Goal: Complete application form

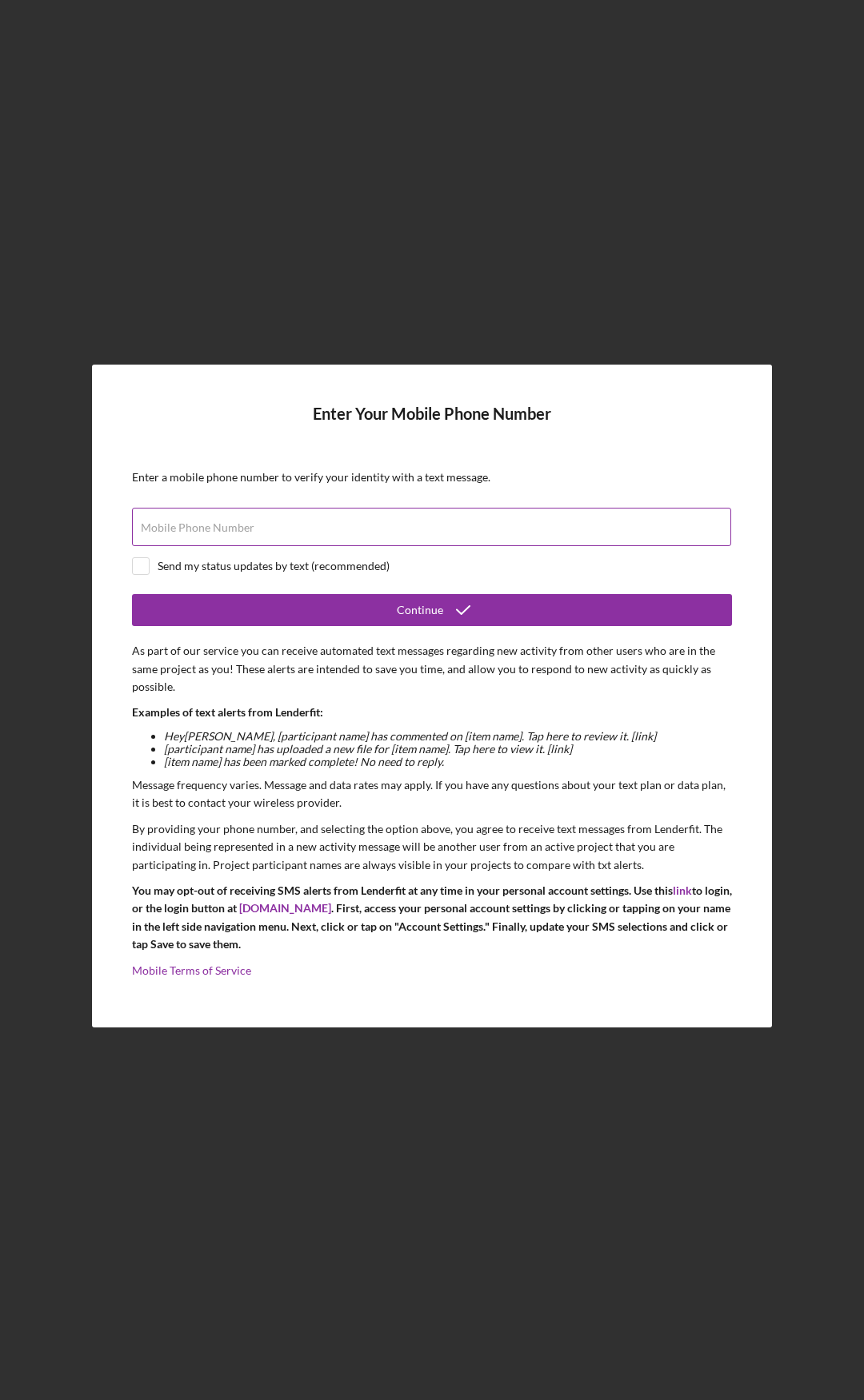
click at [230, 534] on label "Mobile Phone Number" at bounding box center [197, 528] width 113 height 12
click at [230, 534] on input "Mobile Phone Number" at bounding box center [431, 526] width 599 height 38
type input "[PHONE_NUMBER]"
click at [152, 558] on div "Send my status updates by text (recommended)" at bounding box center [432, 566] width 600 height 18
checkbox input "true"
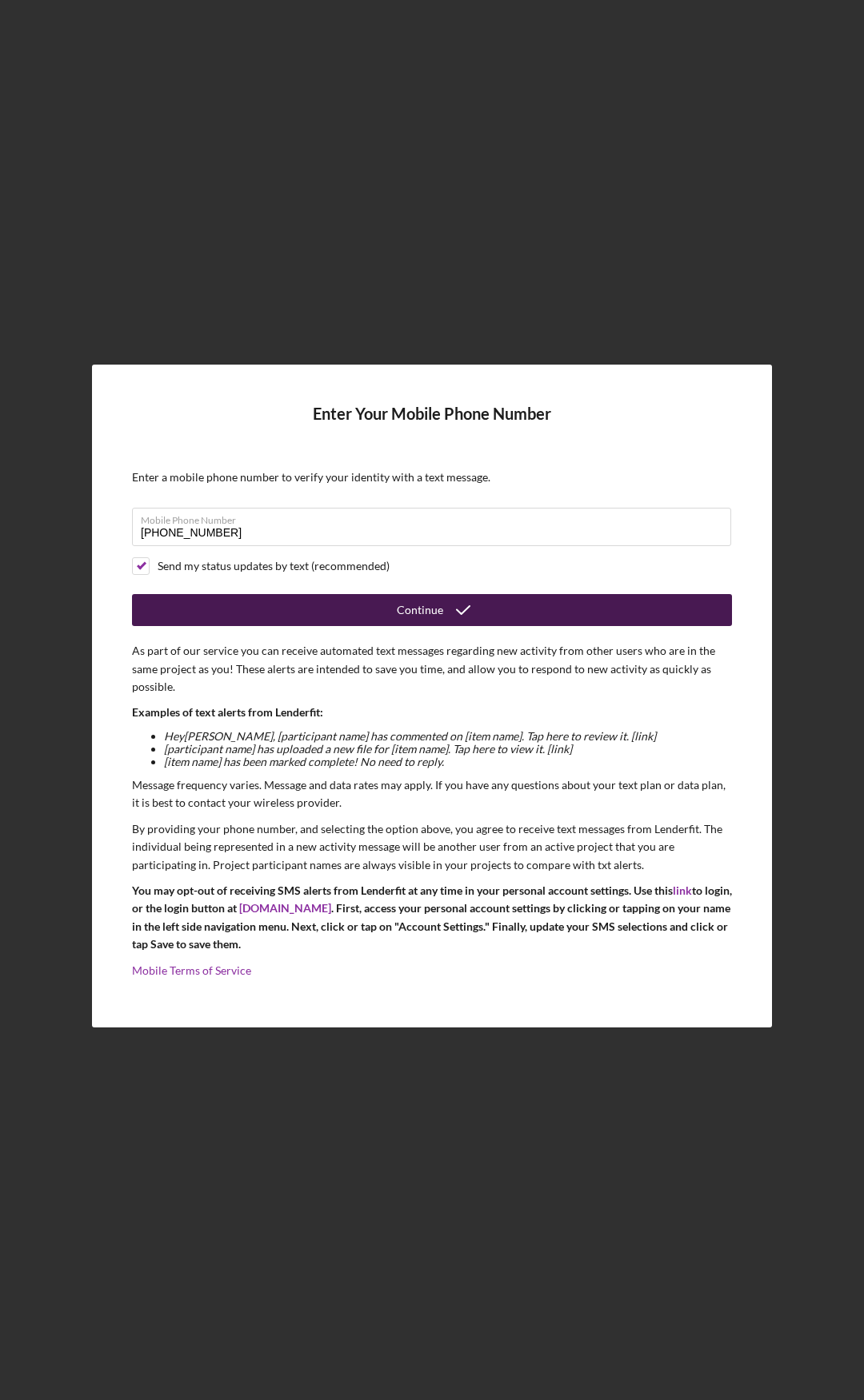
click at [400, 605] on div "Continue" at bounding box center [420, 610] width 46 height 32
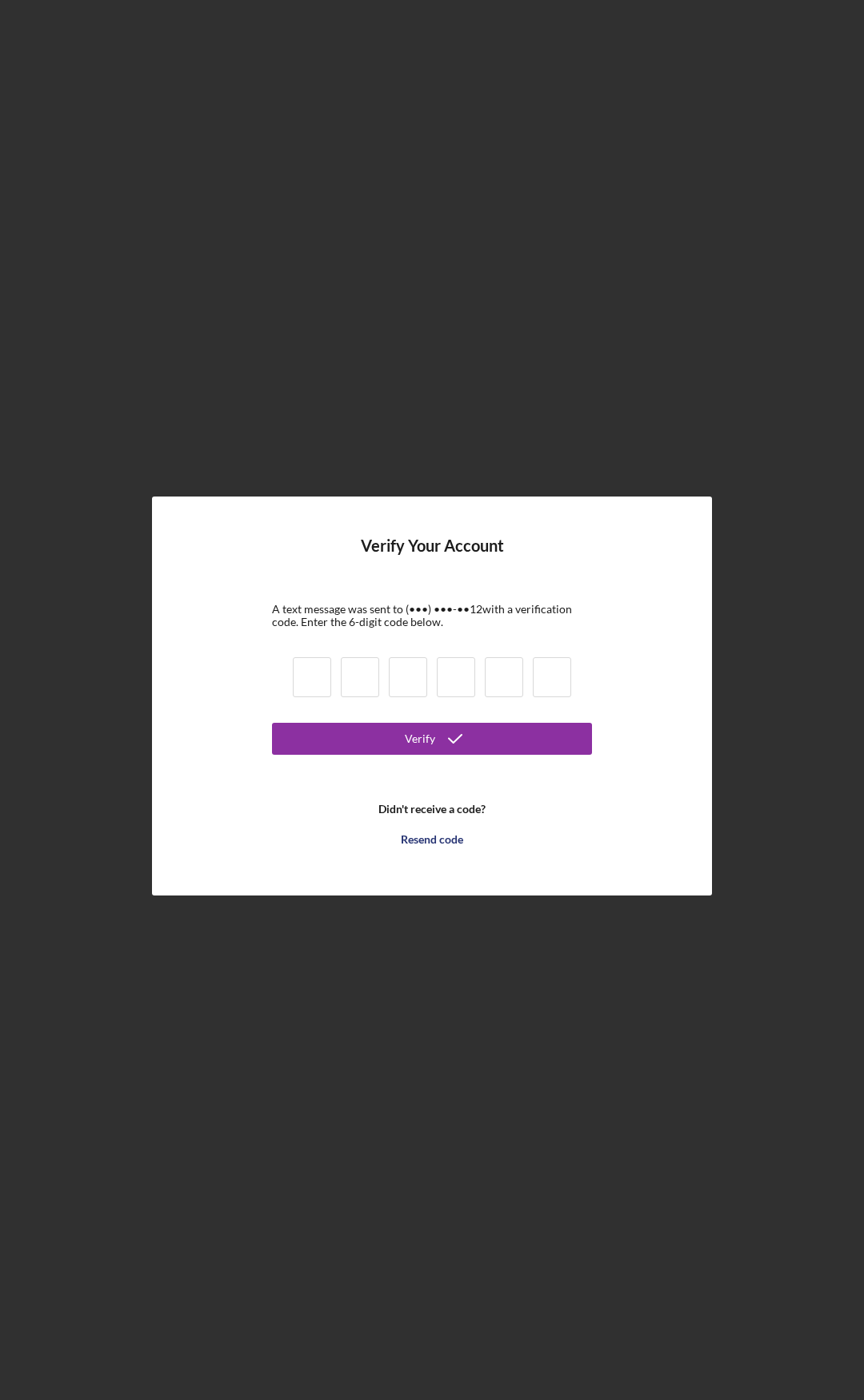
click at [314, 676] on input at bounding box center [311, 676] width 38 height 40
type input "9"
type input "0"
type input "2"
type input "7"
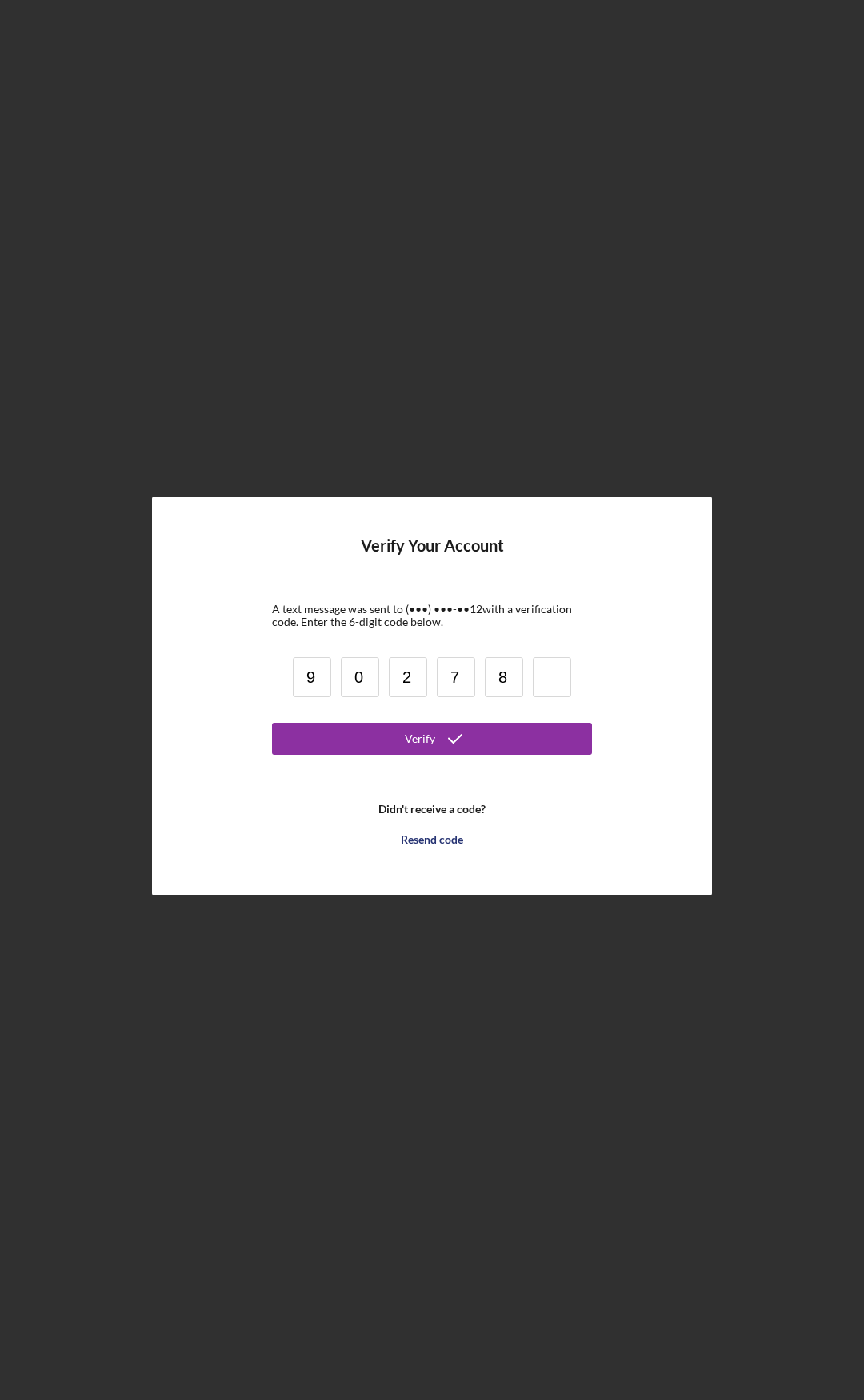
type input "8"
type input "3"
click at [358, 738] on button "Verify" at bounding box center [432, 739] width 320 height 32
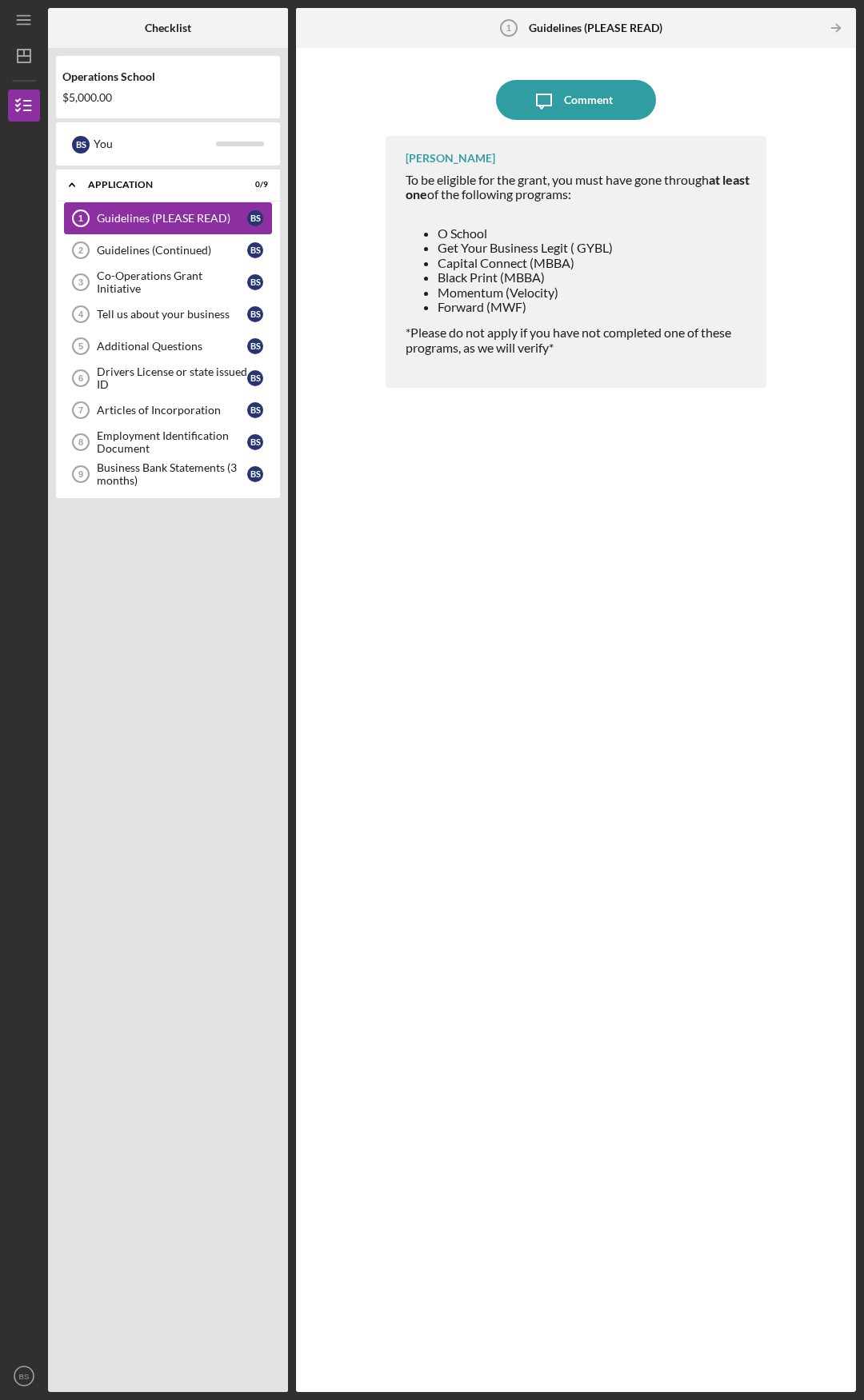
click at [117, 216] on div "Guidelines (PLEASE READ)" at bounding box center [172, 218] width 150 height 12
click at [578, 94] on div "Comment" at bounding box center [588, 99] width 49 height 40
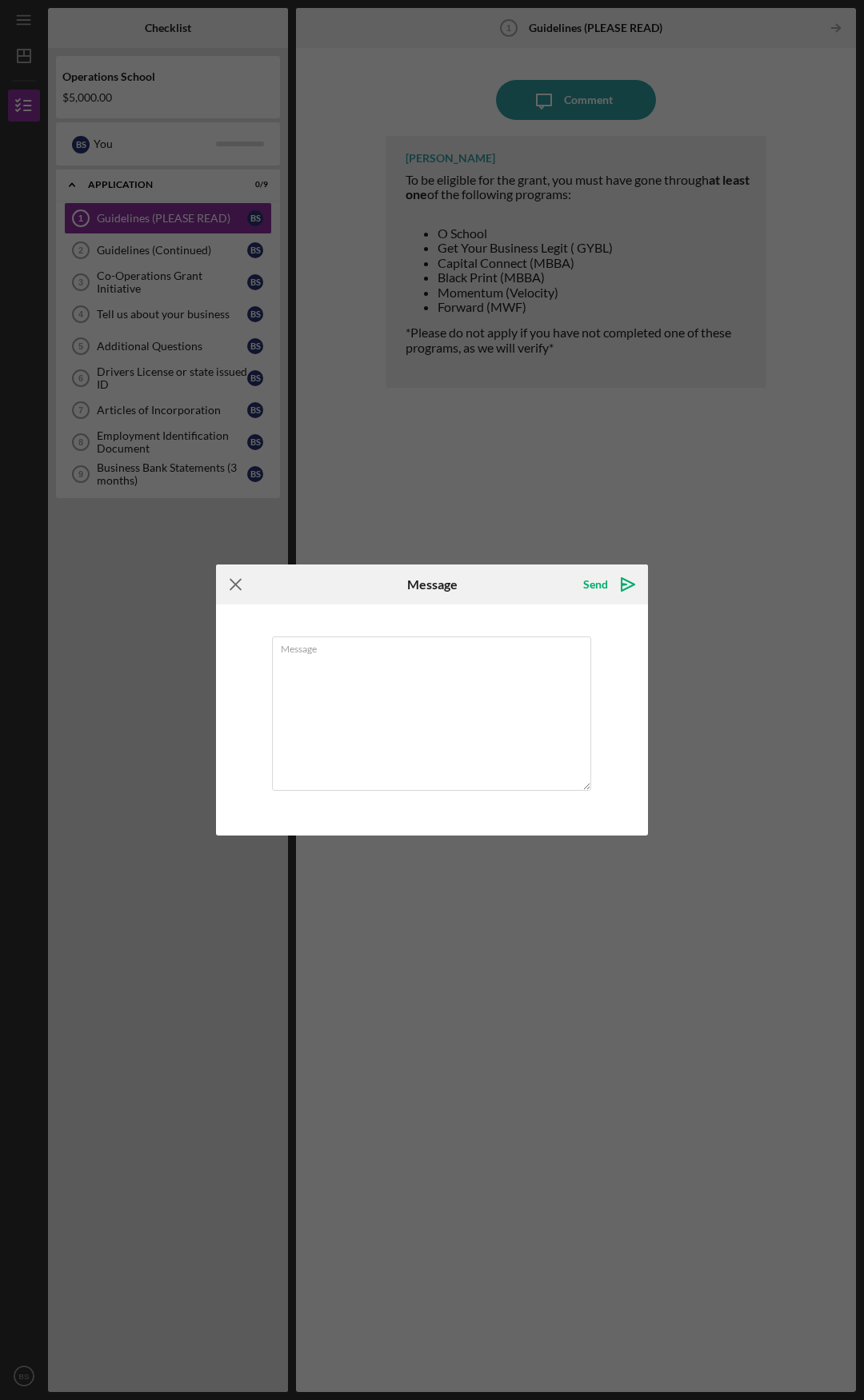
click at [236, 582] on icon "Icon/Menu Close" at bounding box center [235, 584] width 40 height 40
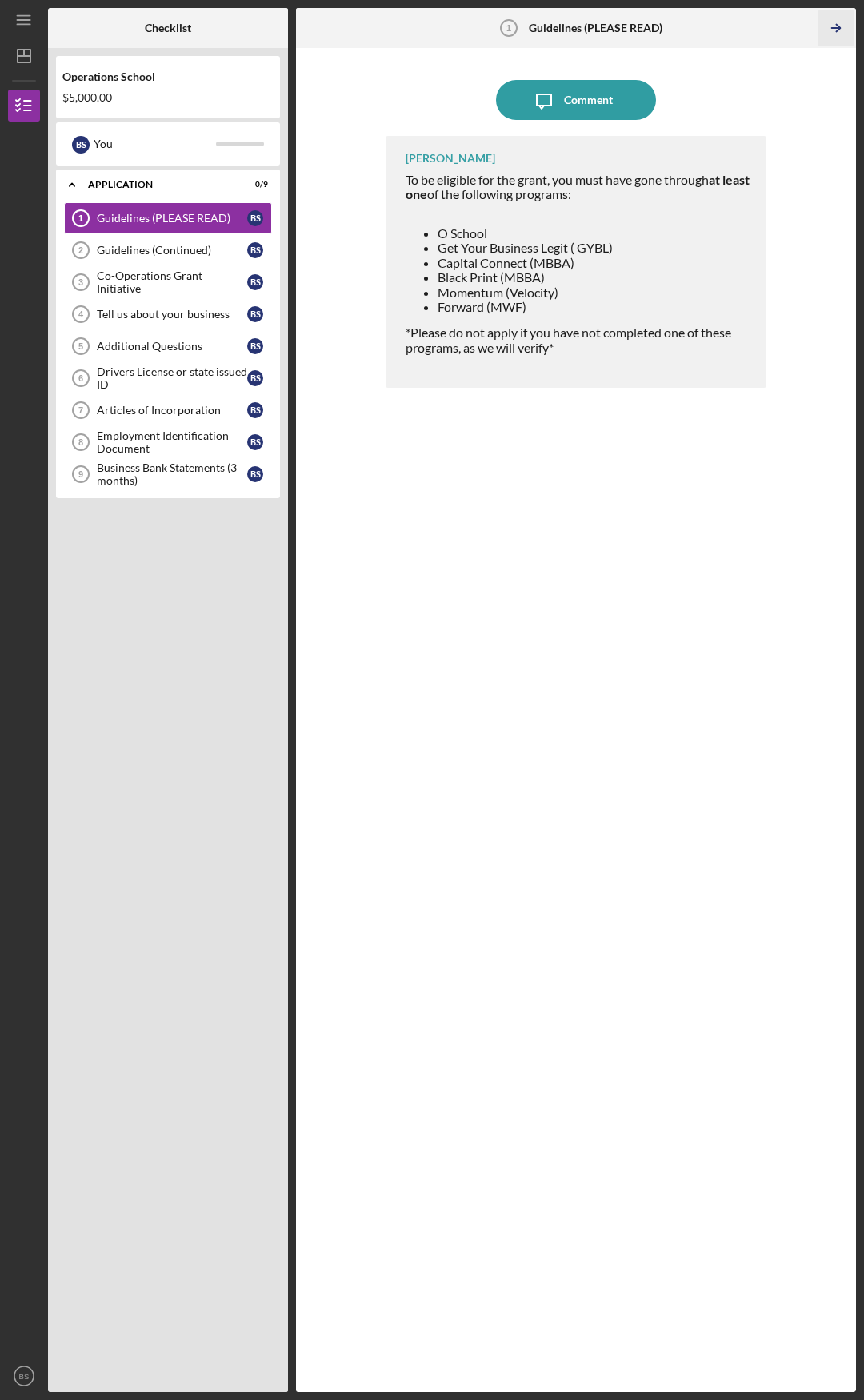
click at [836, 21] on icon "Icon/Table Pagination Arrow" at bounding box center [835, 28] width 36 height 36
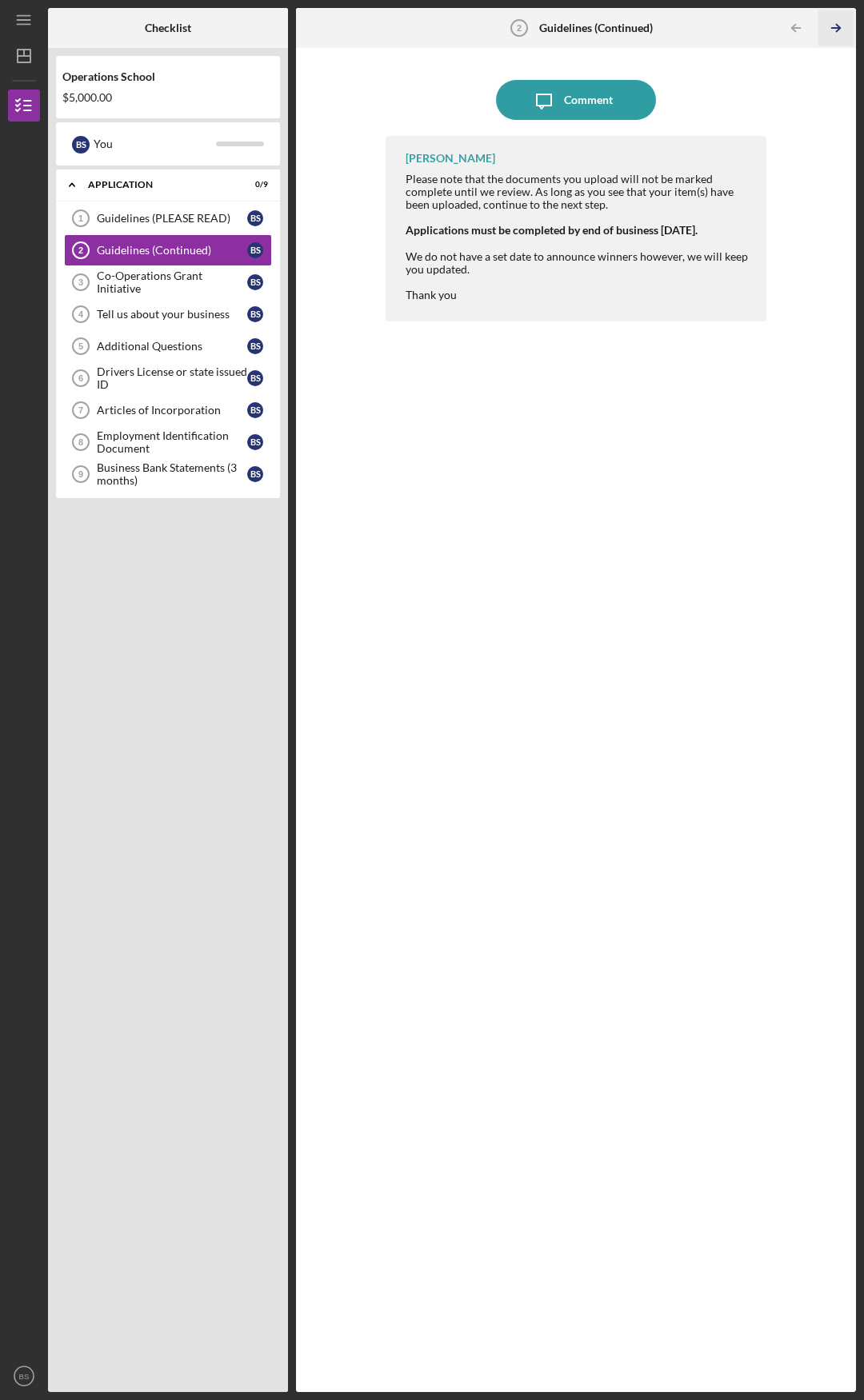
click at [836, 21] on icon "Icon/Table Pagination Arrow" at bounding box center [835, 28] width 36 height 36
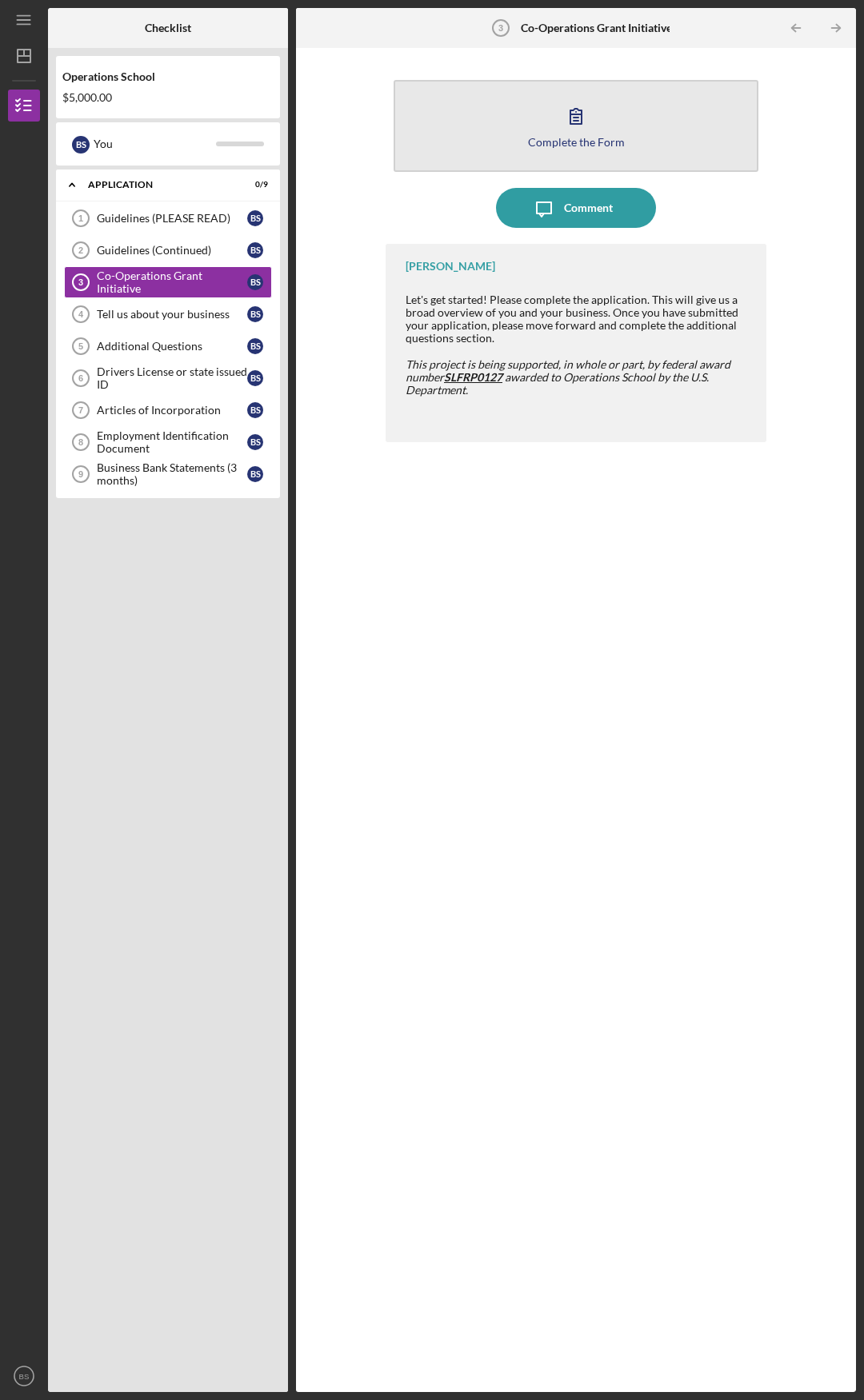
click at [608, 126] on button "Complete the Form Form" at bounding box center [576, 126] width 364 height 92
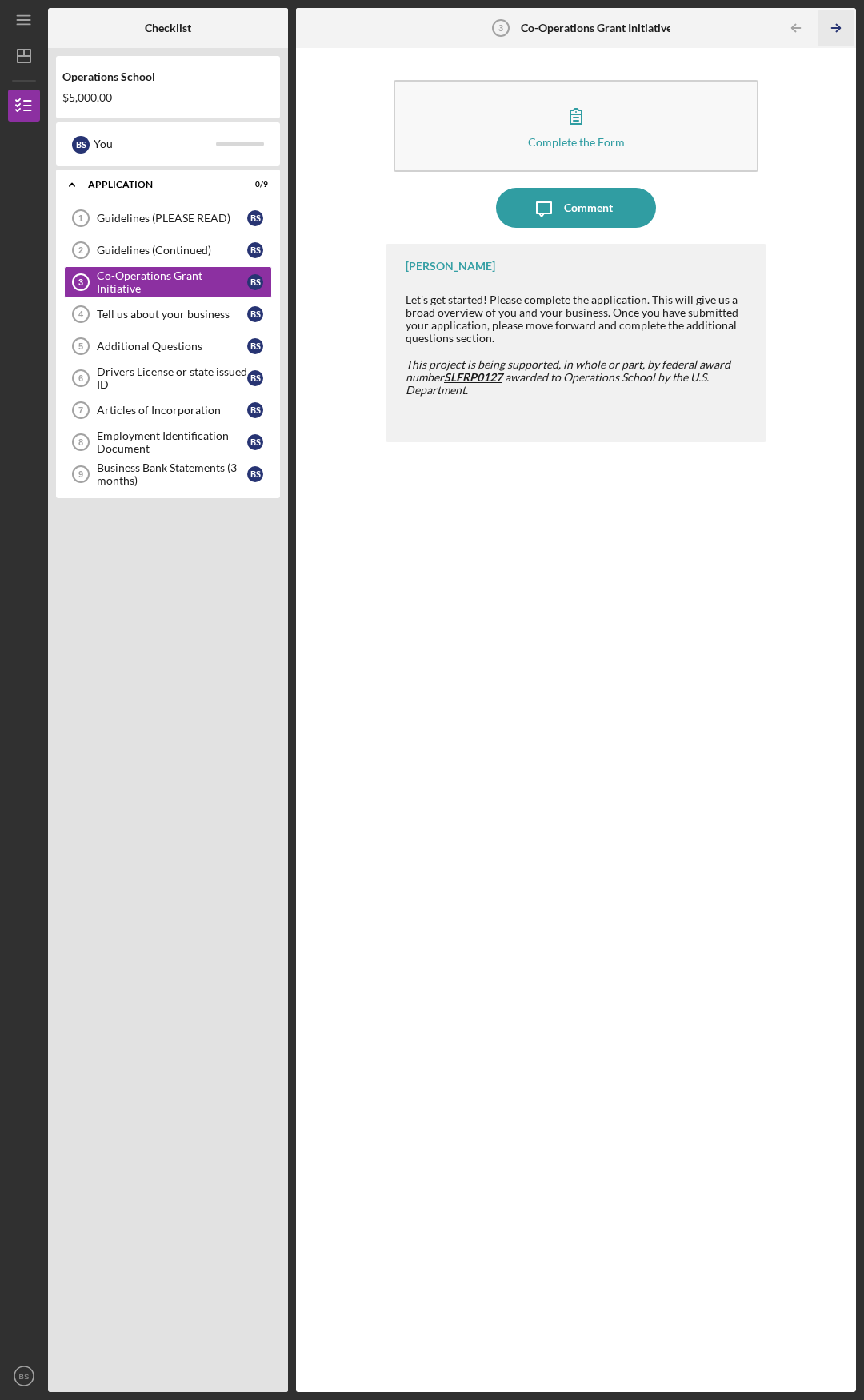
click at [835, 26] on icon "Icon/Table Pagination Arrow" at bounding box center [835, 28] width 36 height 36
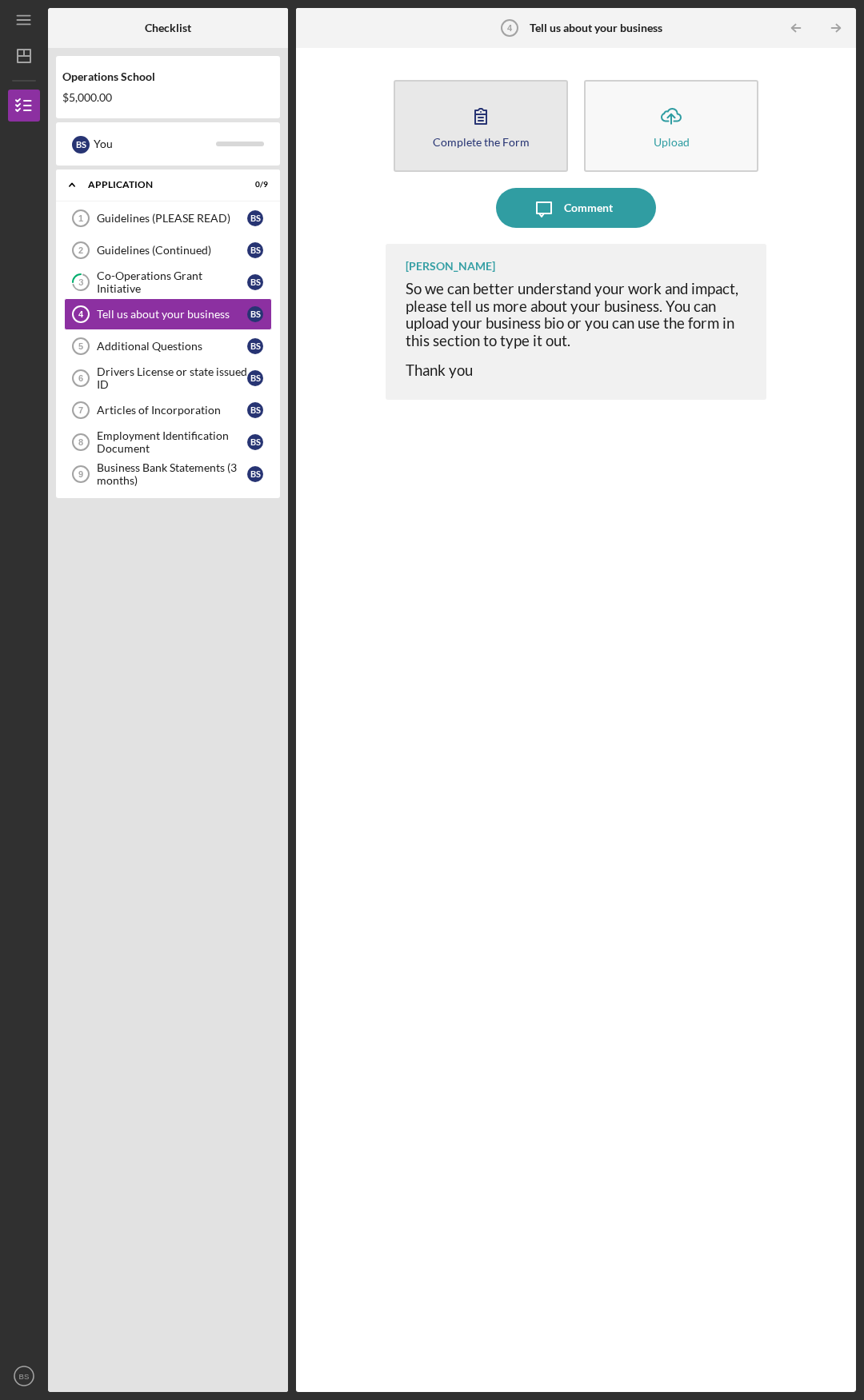
click at [515, 124] on button "Complete the Form Form" at bounding box center [480, 126] width 174 height 92
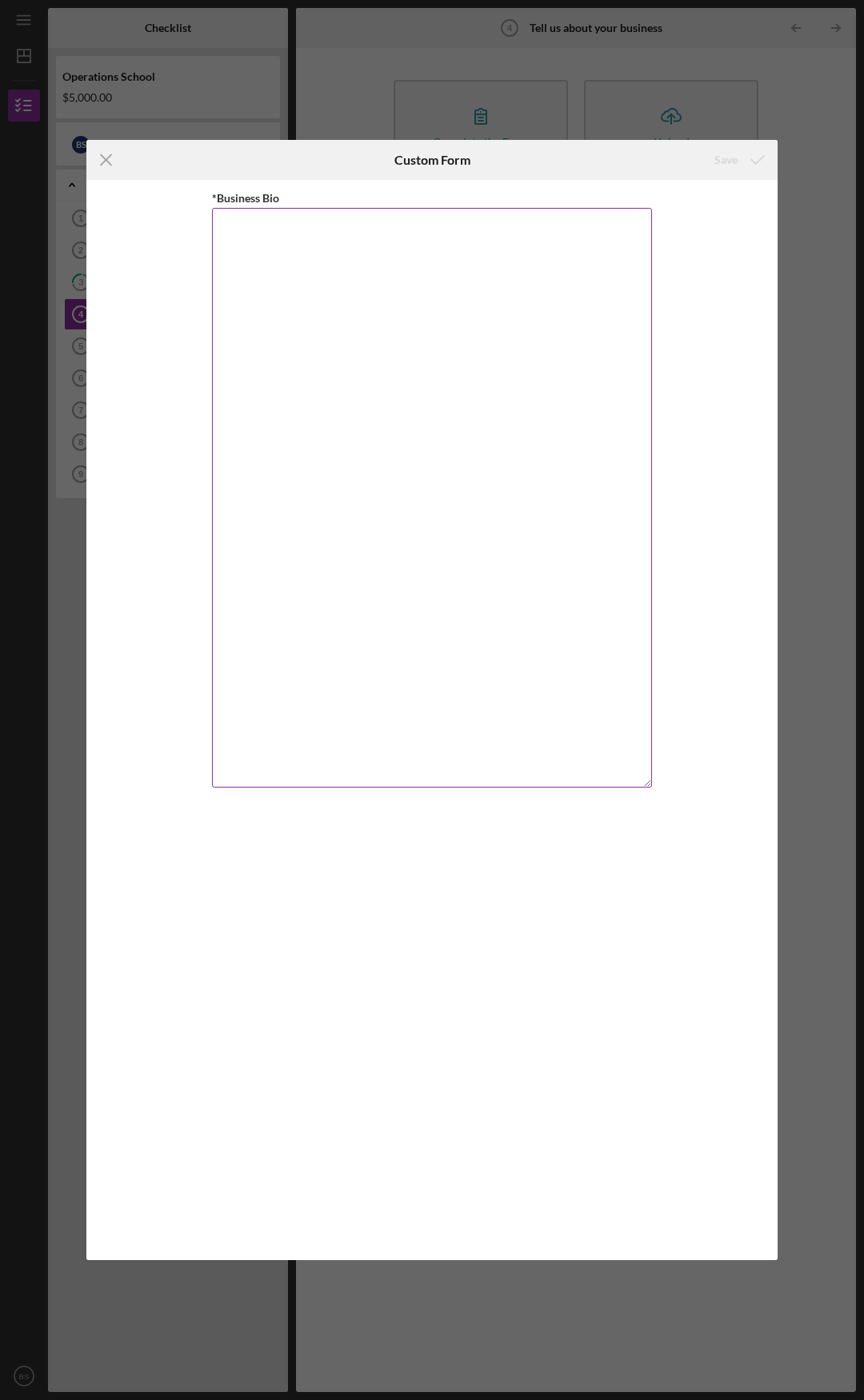
drag, startPoint x: 646, startPoint y: 279, endPoint x: 616, endPoint y: 782, distance: 503.9
click at [616, 783] on textarea "*Business Bio" at bounding box center [432, 498] width 440 height 580
click at [392, 396] on textarea "*Business Bio" at bounding box center [432, 498] width 440 height 582
paste textarea "PRESTIGE PROPERTIES REAL ESTATE INVESTMENT GROUP LLC Business Bio Founded with …"
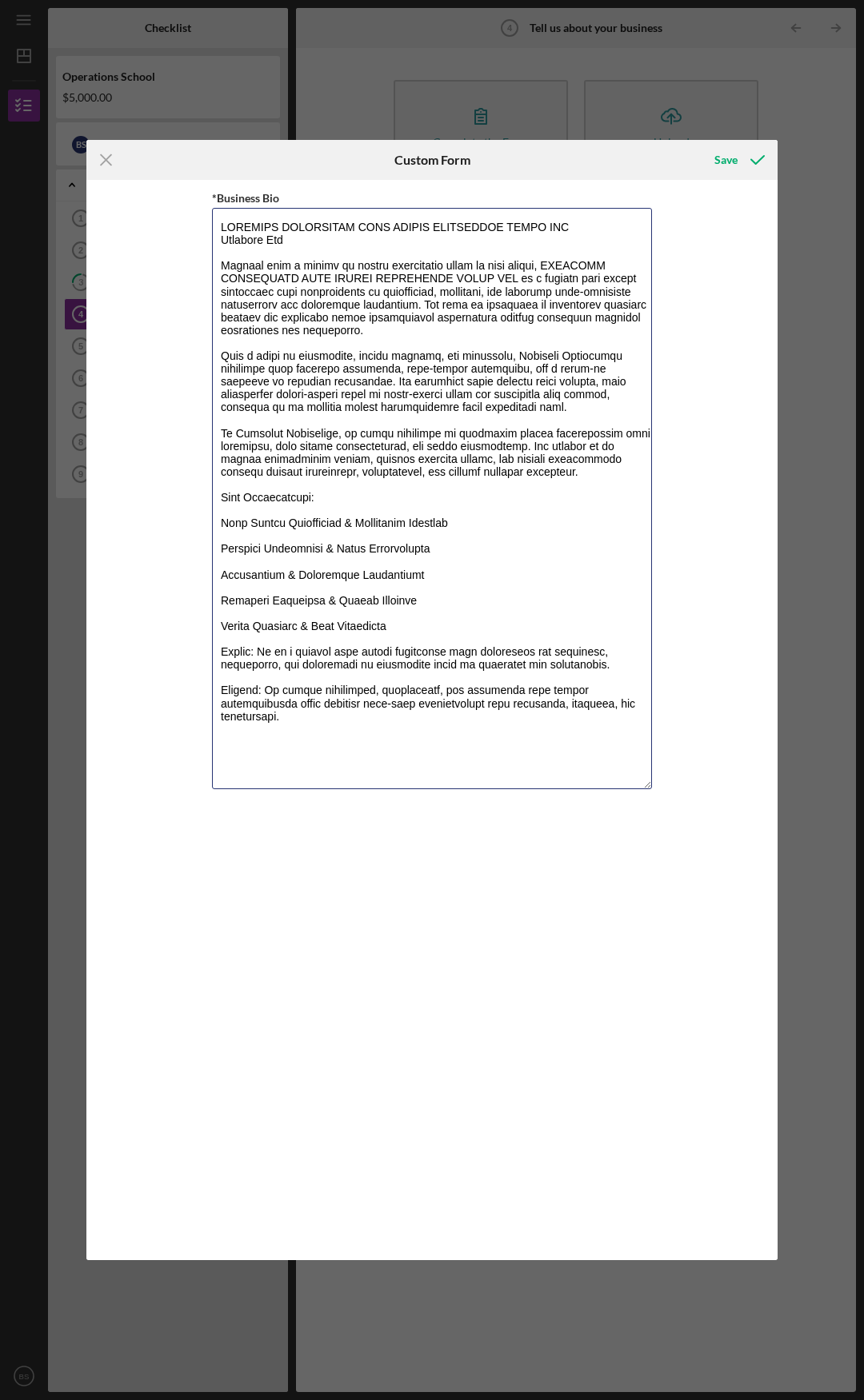
type textarea "PRESTIGE PROPERTIES REAL ESTATE INVESTMENT GROUP LLC Business Bio Founded with …"
click at [686, 511] on div "*Business Bio" at bounding box center [432, 720] width 691 height 1080
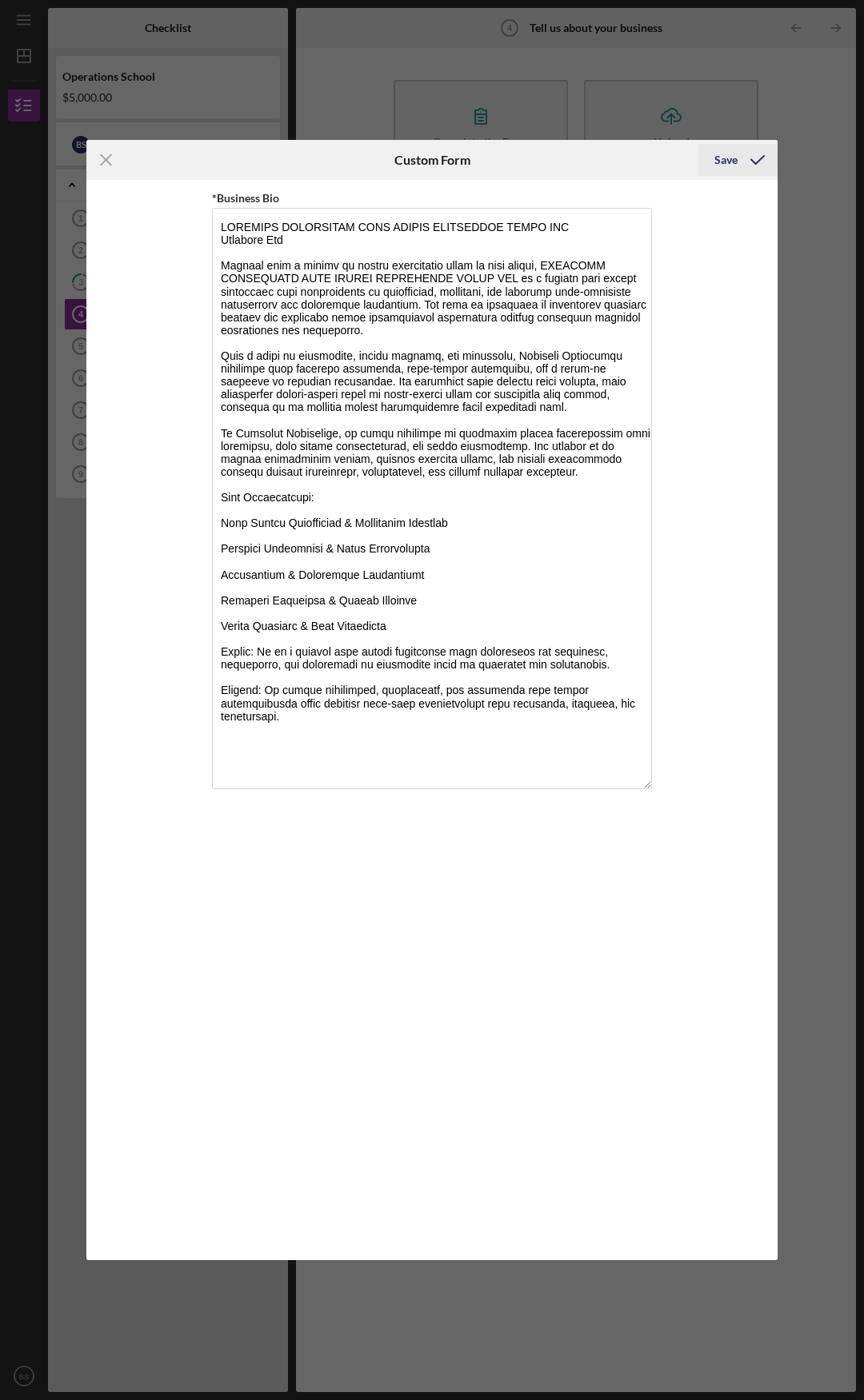
click at [733, 153] on div "Save" at bounding box center [726, 160] width 23 height 32
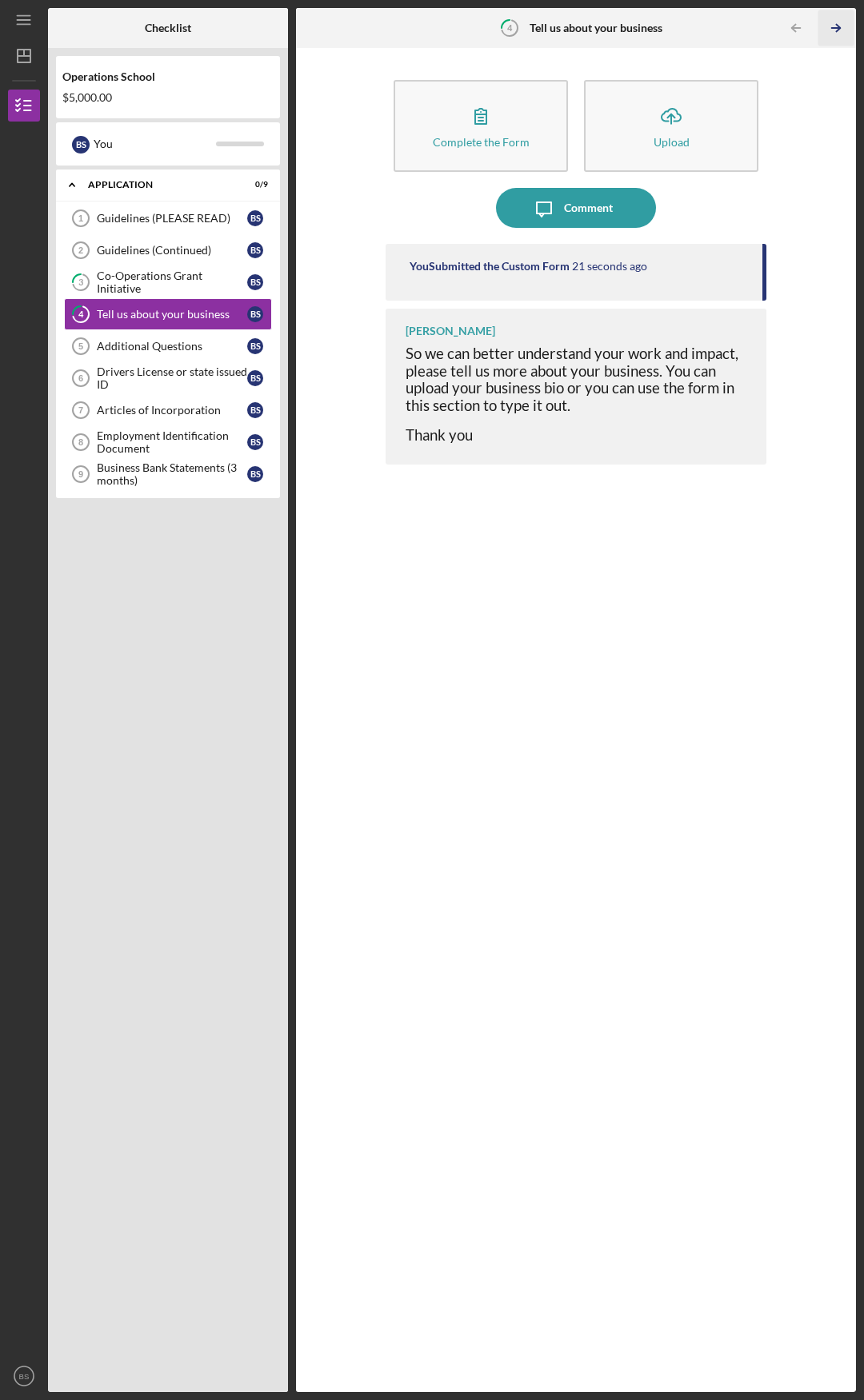
click at [844, 27] on icon "Icon/Table Pagination Arrow" at bounding box center [835, 28] width 36 height 36
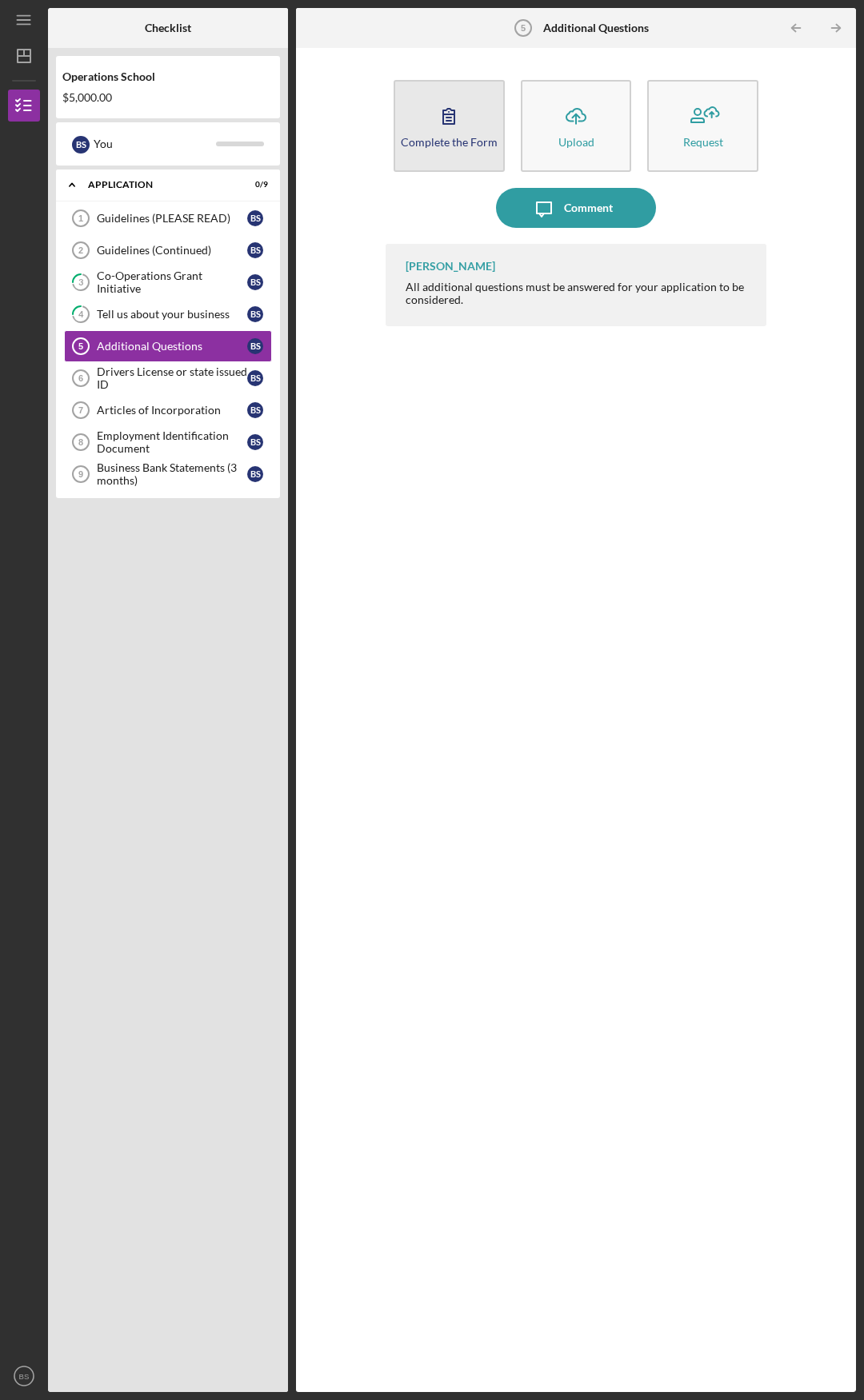
click at [447, 126] on icon "button" at bounding box center [448, 116] width 40 height 40
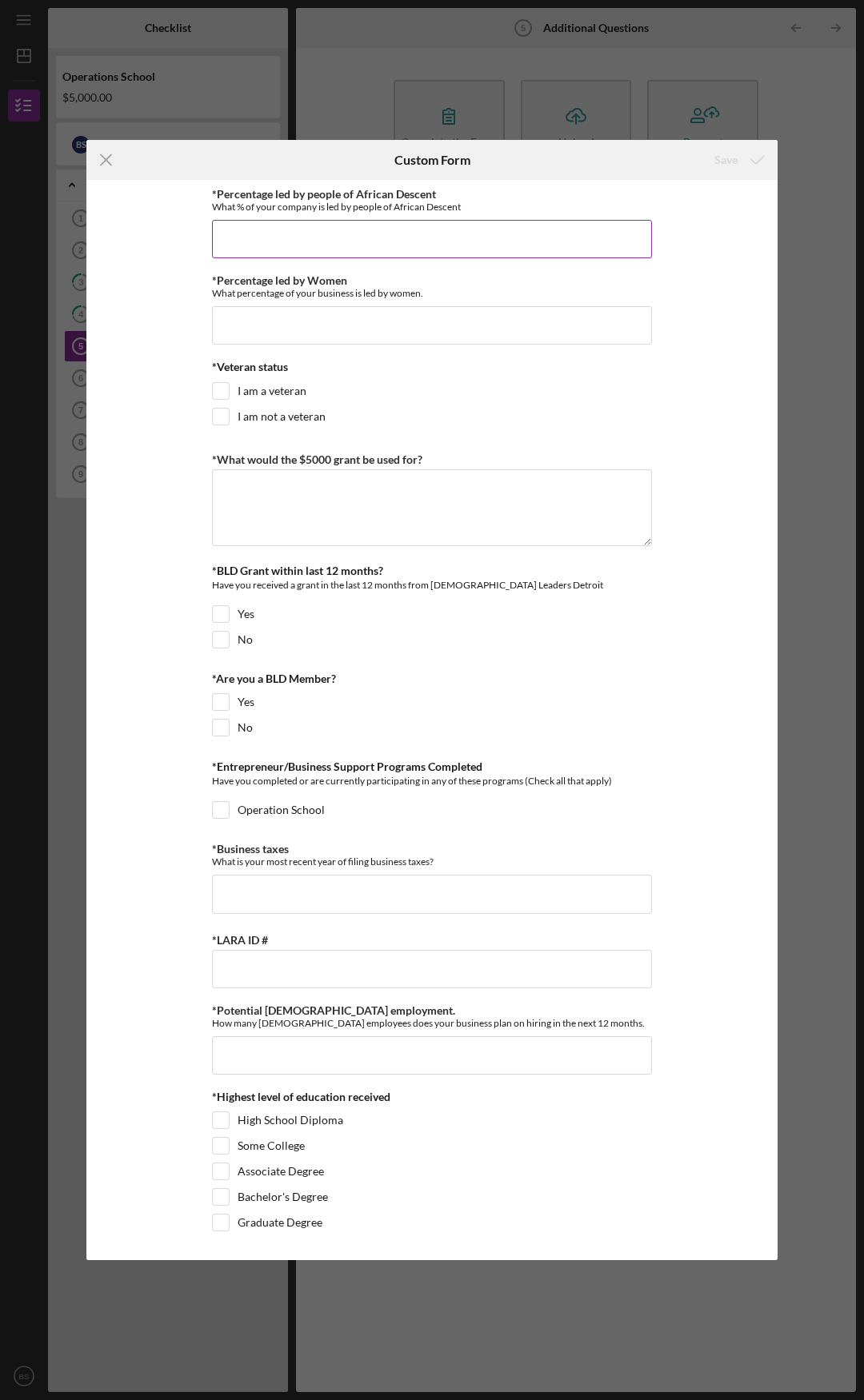
click at [302, 239] on input "*Percentage led by people of African Descent" at bounding box center [432, 239] width 440 height 38
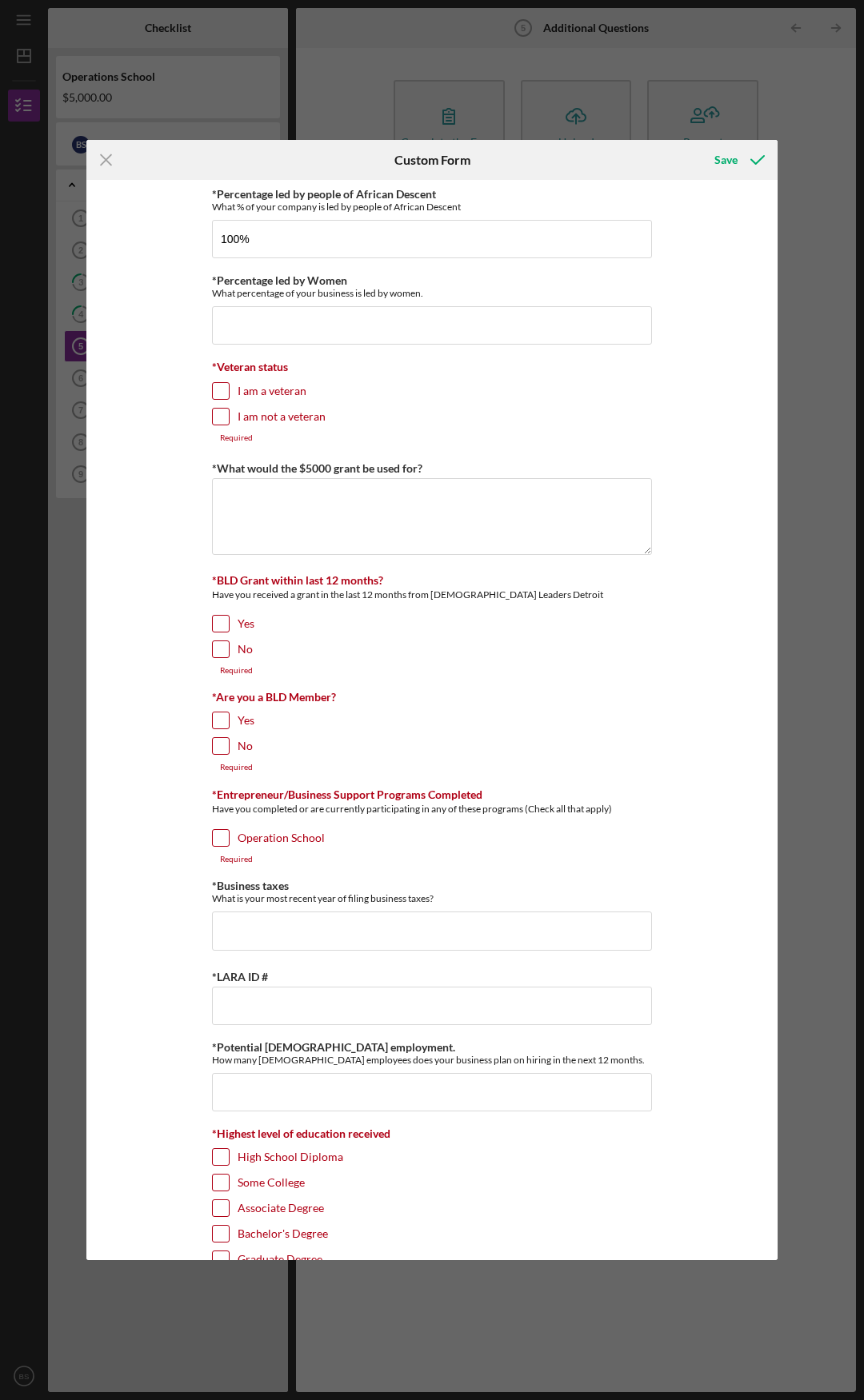
type input "100.00000%"
click at [215, 418] on input "I am not a veteran" at bounding box center [221, 416] width 16 height 16
checkbox input "true"
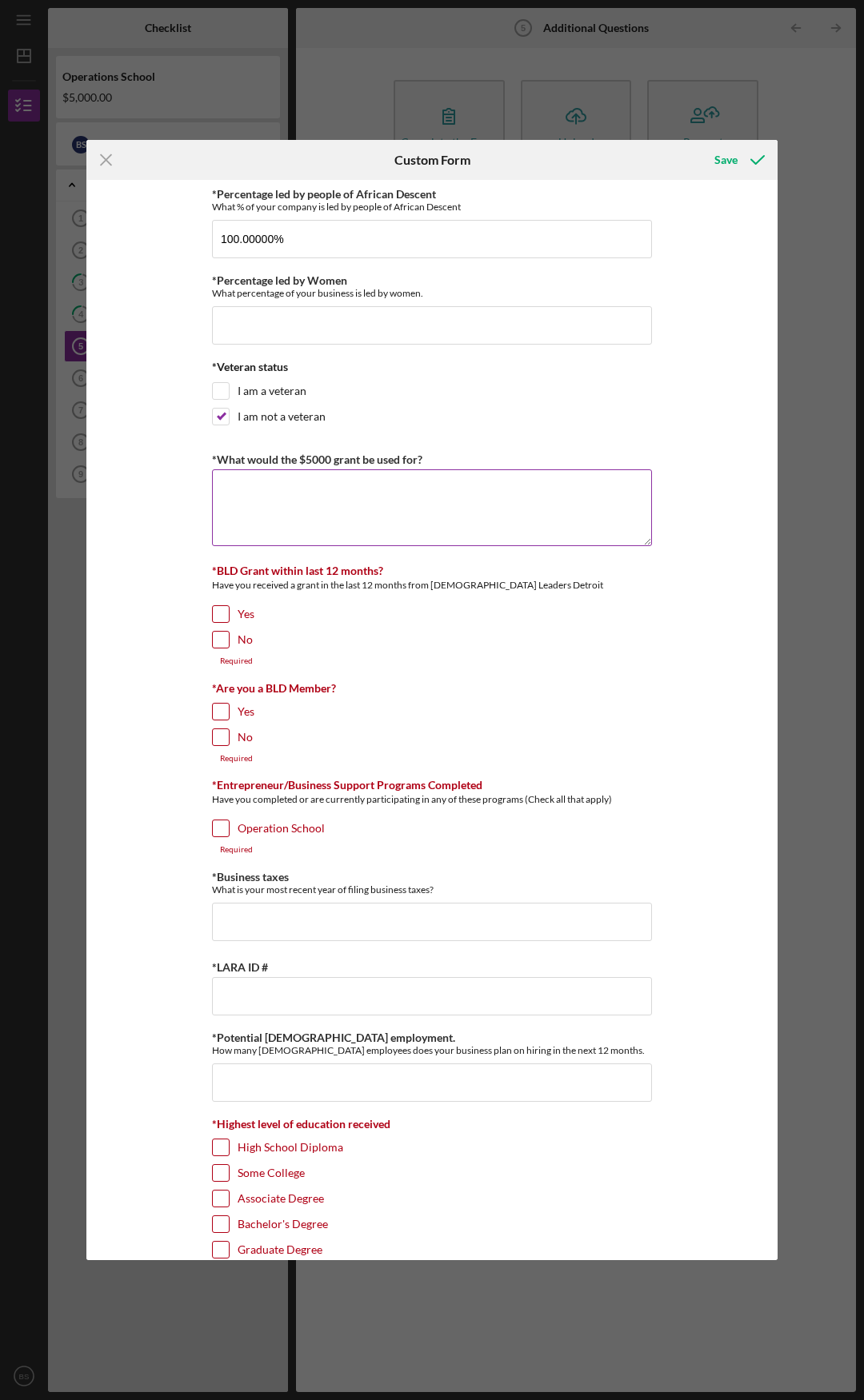
click at [241, 493] on textarea "*What would the $5000 grant be used for?" at bounding box center [432, 507] width 440 height 77
click at [215, 640] on input "No" at bounding box center [221, 640] width 16 height 16
checkbox input "true"
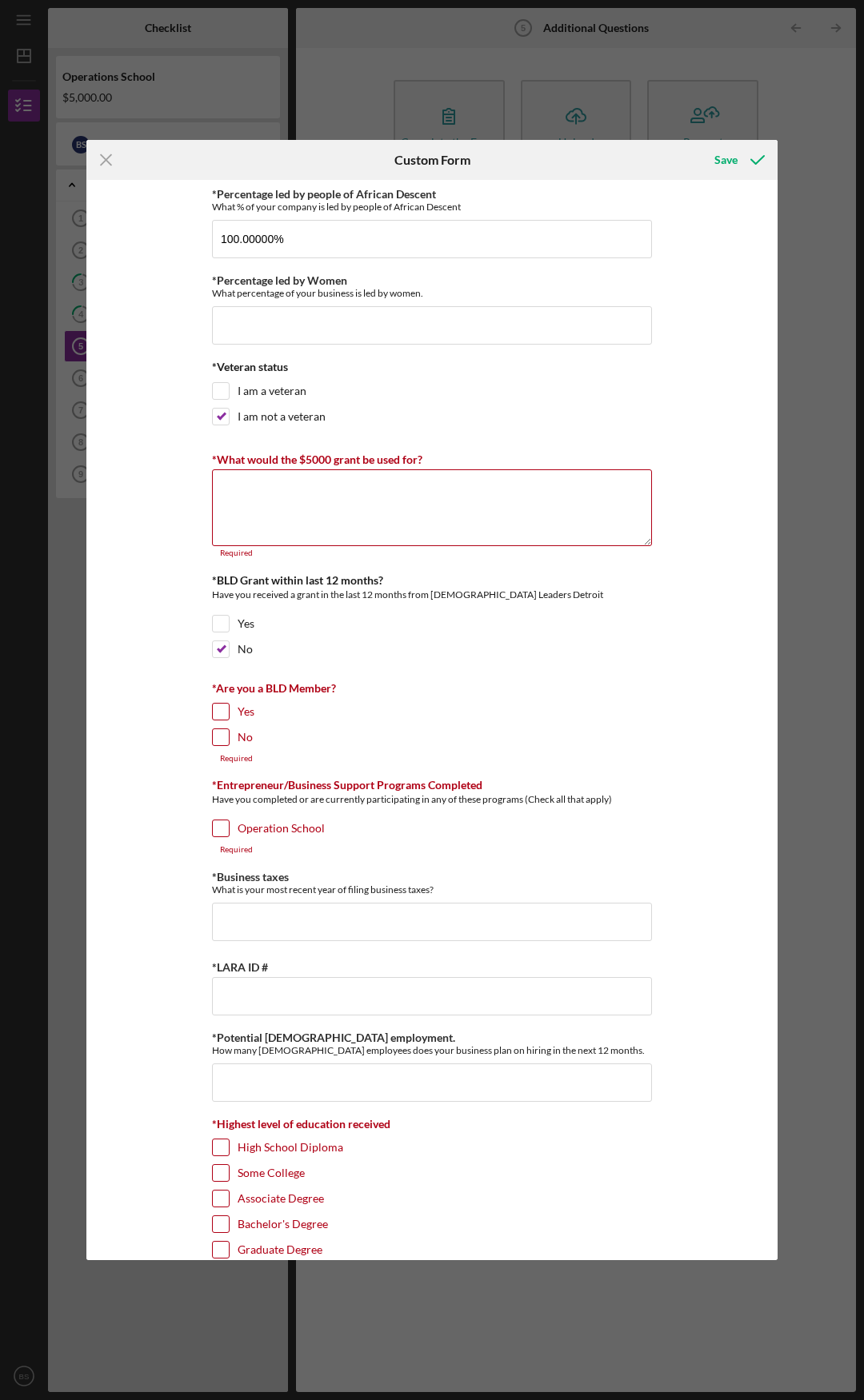
click at [218, 734] on input "No" at bounding box center [221, 737] width 16 height 16
checkbox input "true"
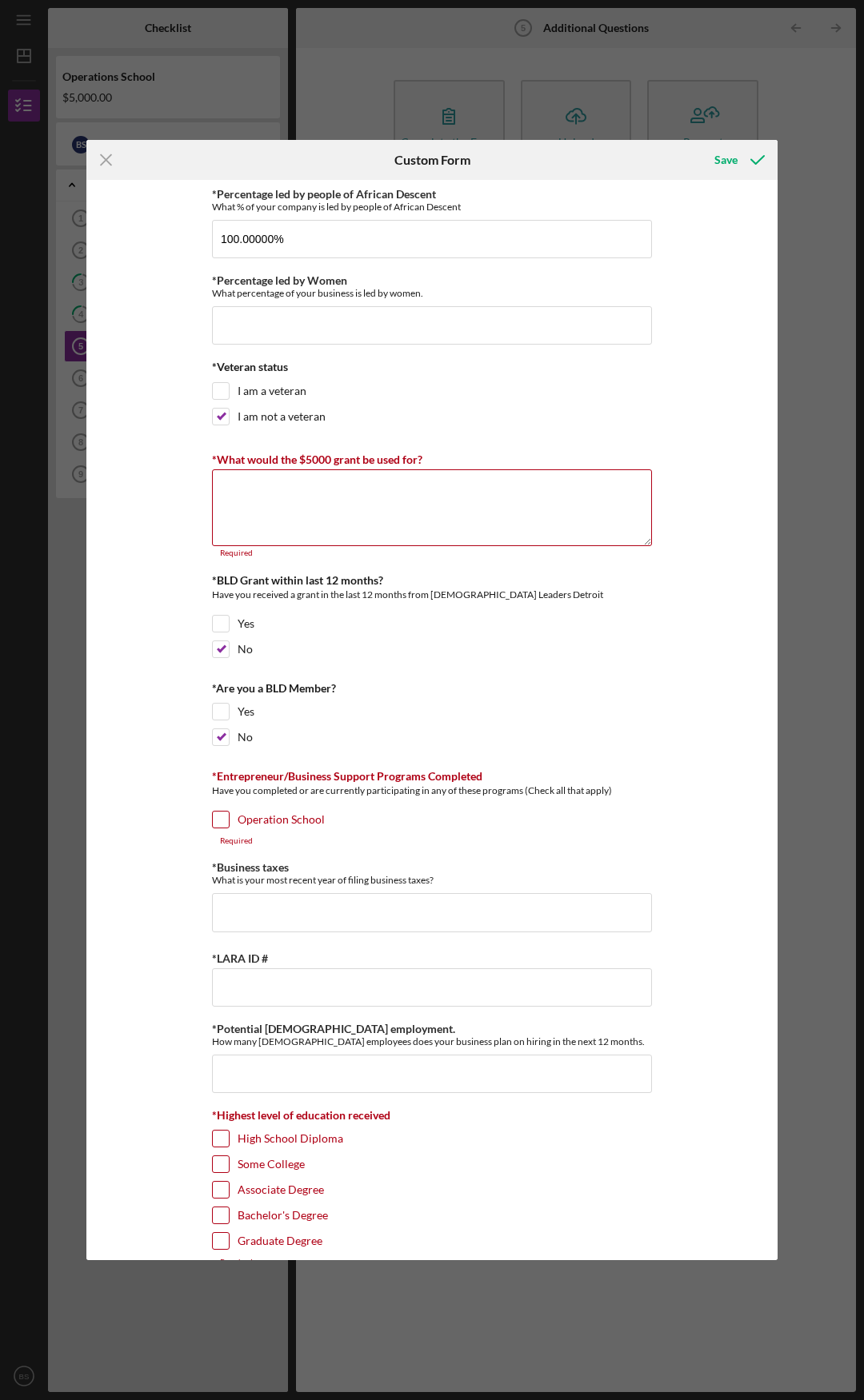
click at [217, 816] on input "Operation School" at bounding box center [221, 819] width 16 height 16
checkbox input "true"
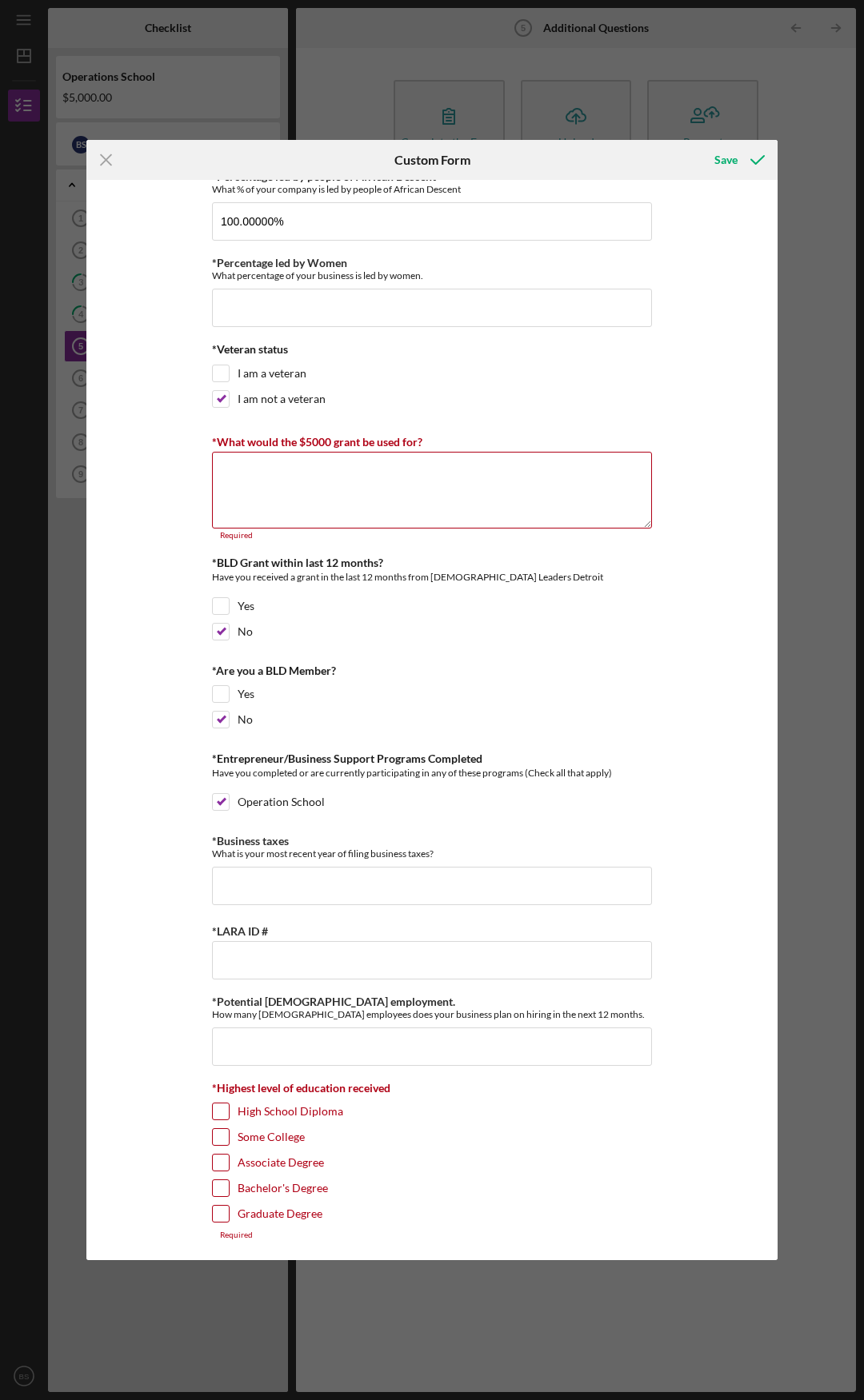
scroll to position [21, 0]
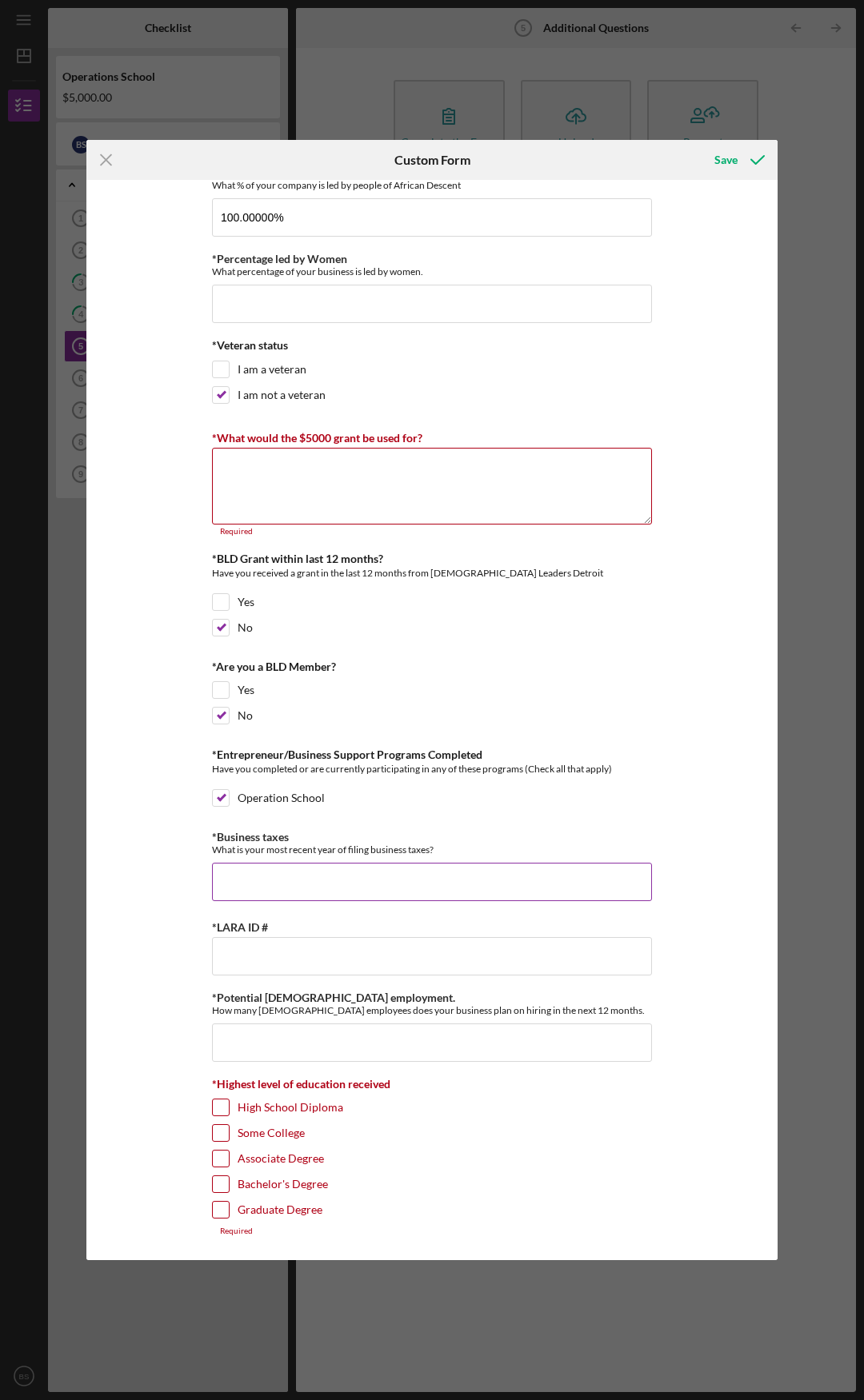
click at [226, 879] on input "*Business taxes" at bounding box center [432, 881] width 440 height 38
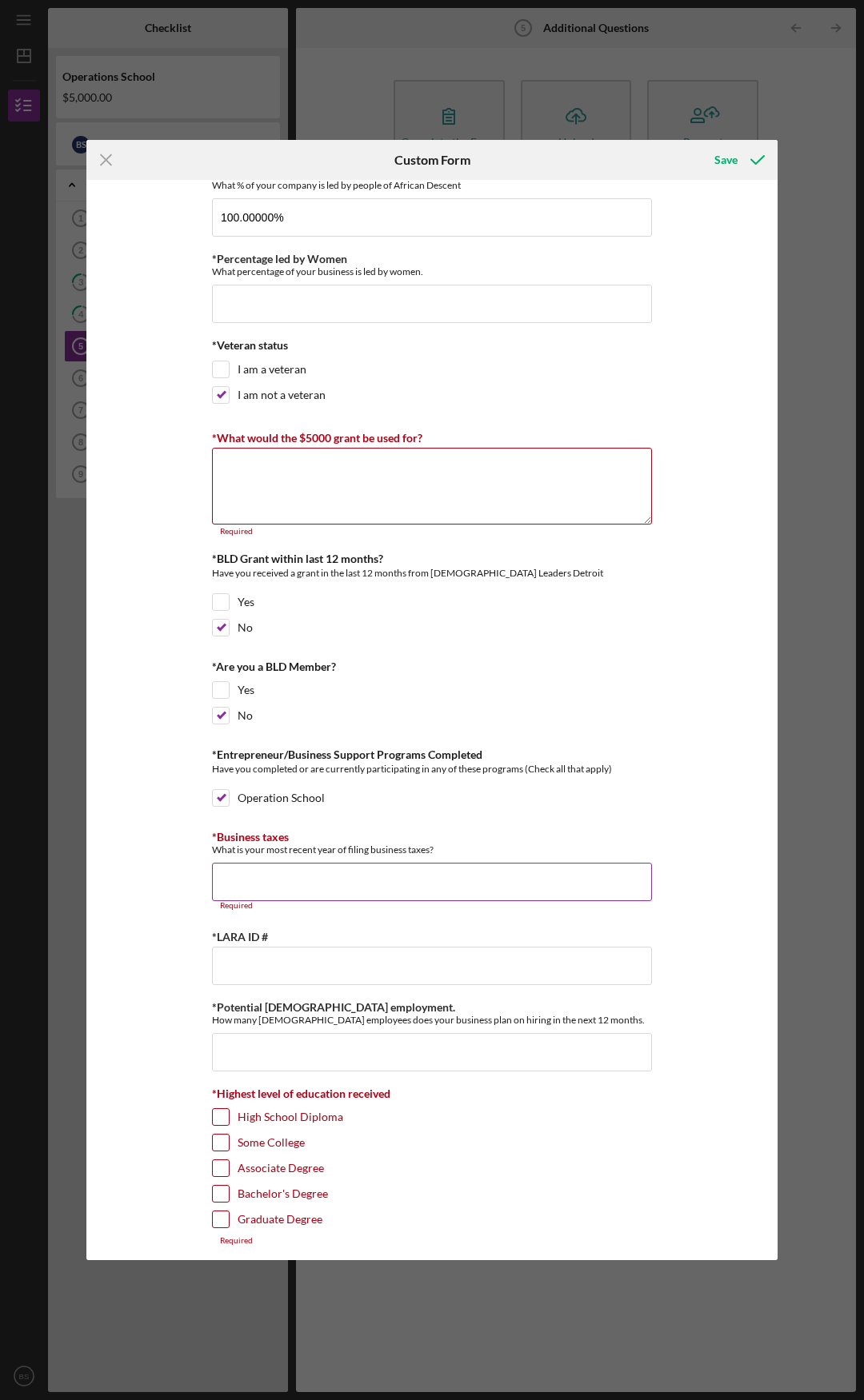
click at [240, 883] on input "*Business taxes" at bounding box center [432, 881] width 440 height 38
drag, startPoint x: 240, startPoint y: 879, endPoint x: 74, endPoint y: 816, distance: 177.6
click at [74, 816] on div "Icon/Menu Close Custom Form Save *Percentage led by people of [DEMOGRAPHIC_DATA…" at bounding box center [432, 700] width 864 height 1400
click at [280, 964] on input "*LARA ID #" at bounding box center [432, 965] width 440 height 38
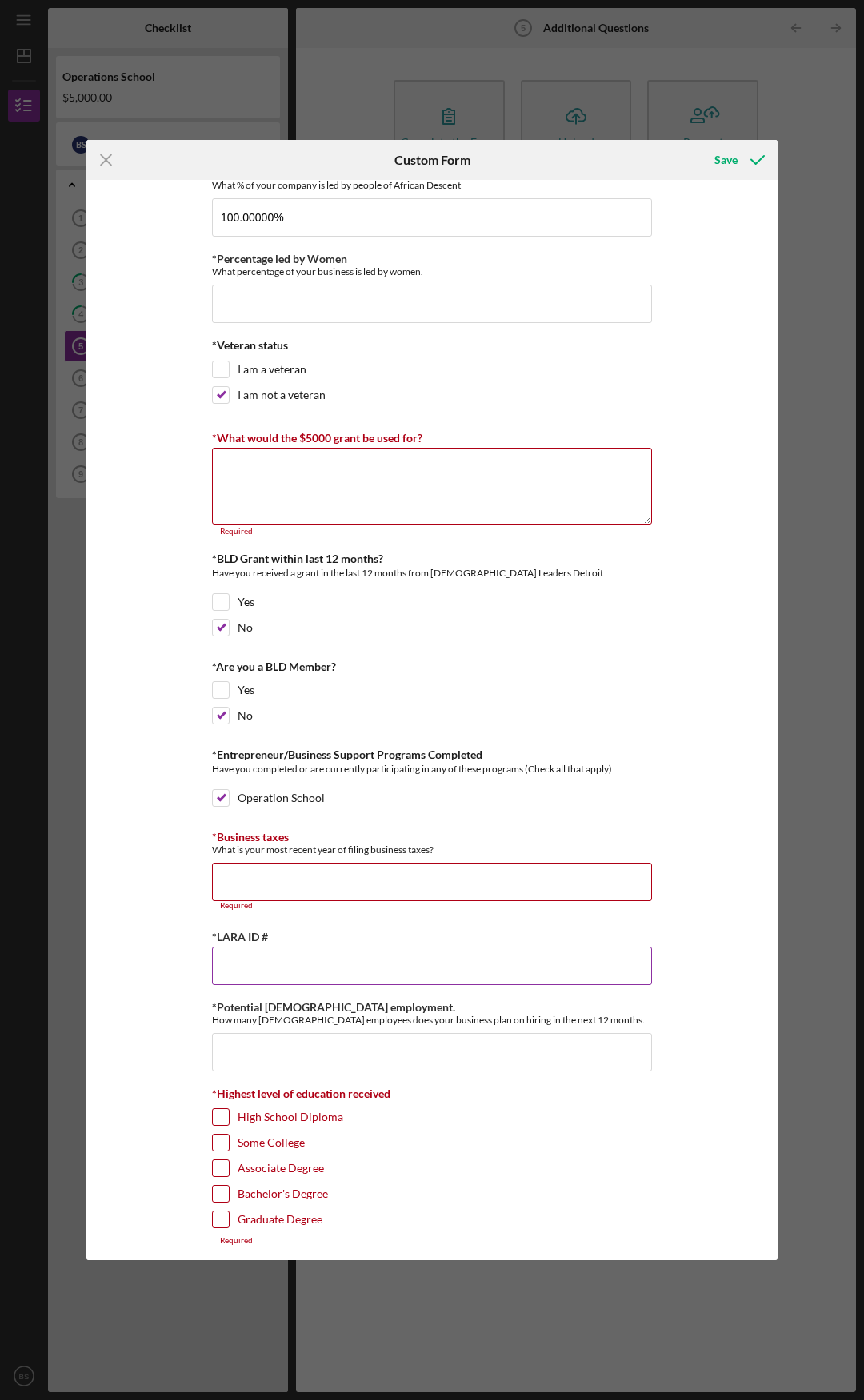
paste input "802621003"
type input "802621003"
click at [265, 1058] on input "*Potential [DEMOGRAPHIC_DATA] employment." at bounding box center [432, 1052] width 440 height 38
type input "10"
click at [176, 1035] on div "*Percentage led by people of African Descent What % of your company is led by p…" at bounding box center [432, 720] width 691 height 1080
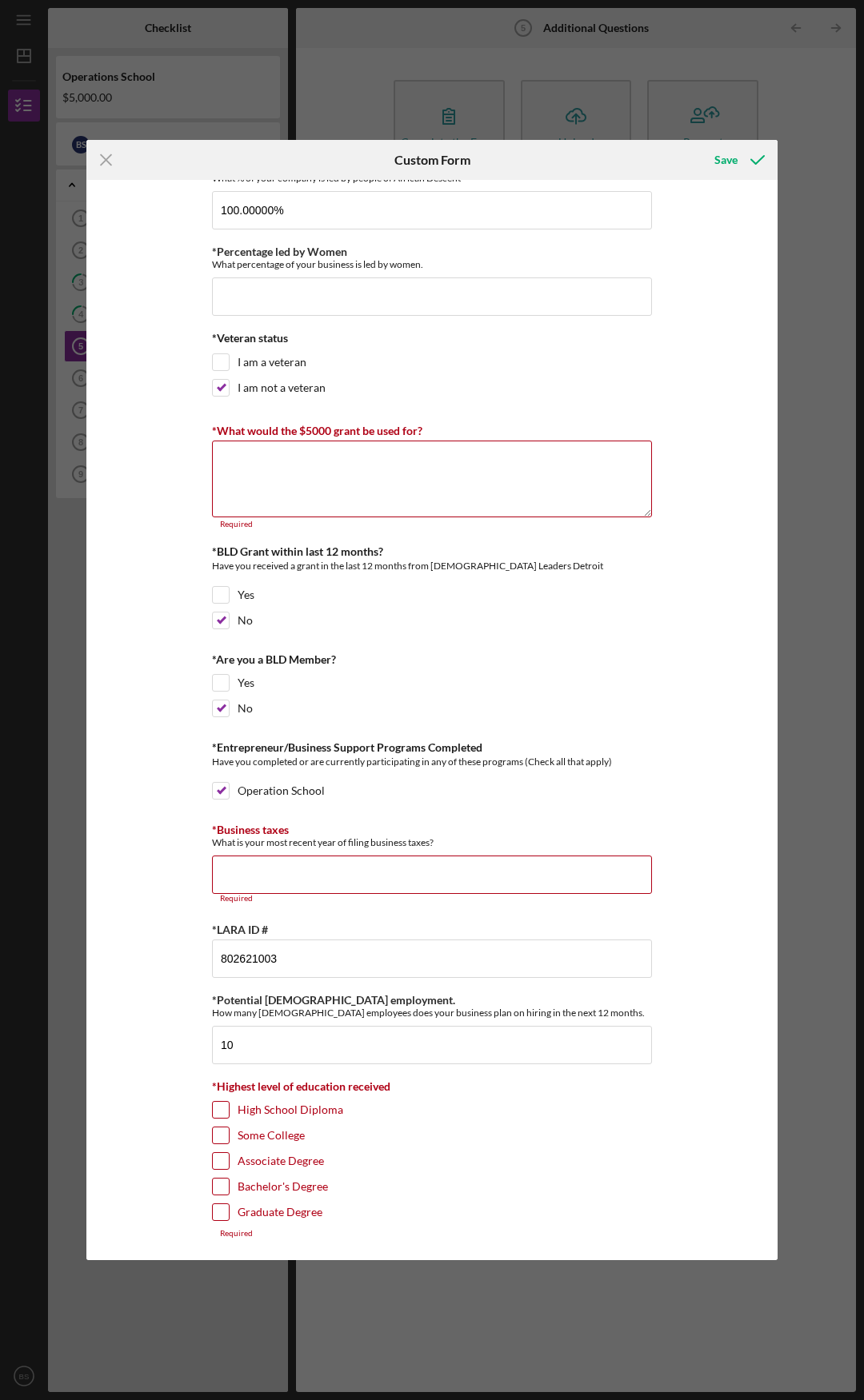
scroll to position [30, 0]
click at [220, 1209] on input "Graduate Degree" at bounding box center [221, 1210] width 16 height 16
checkbox input "true"
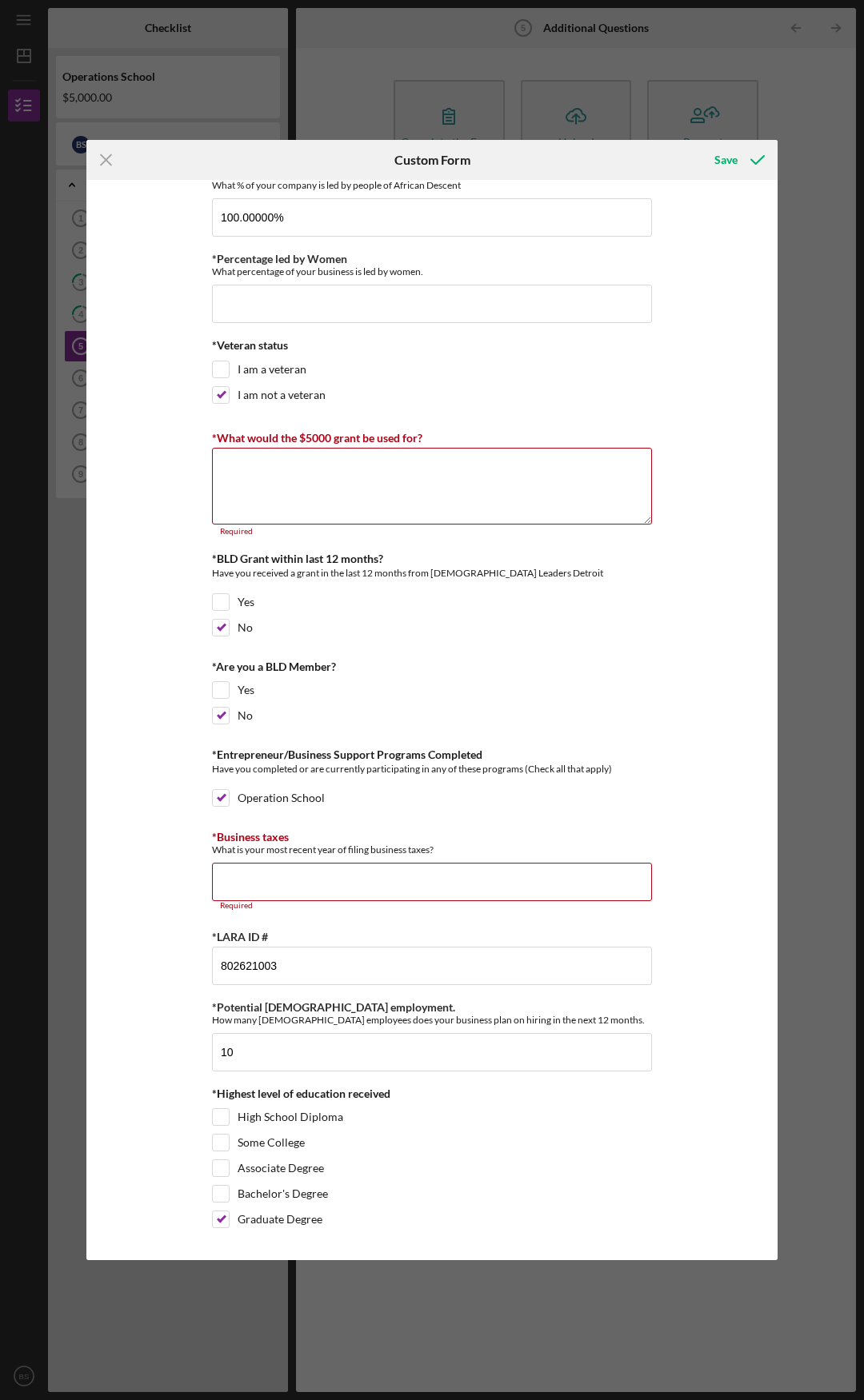
scroll to position [0, 0]
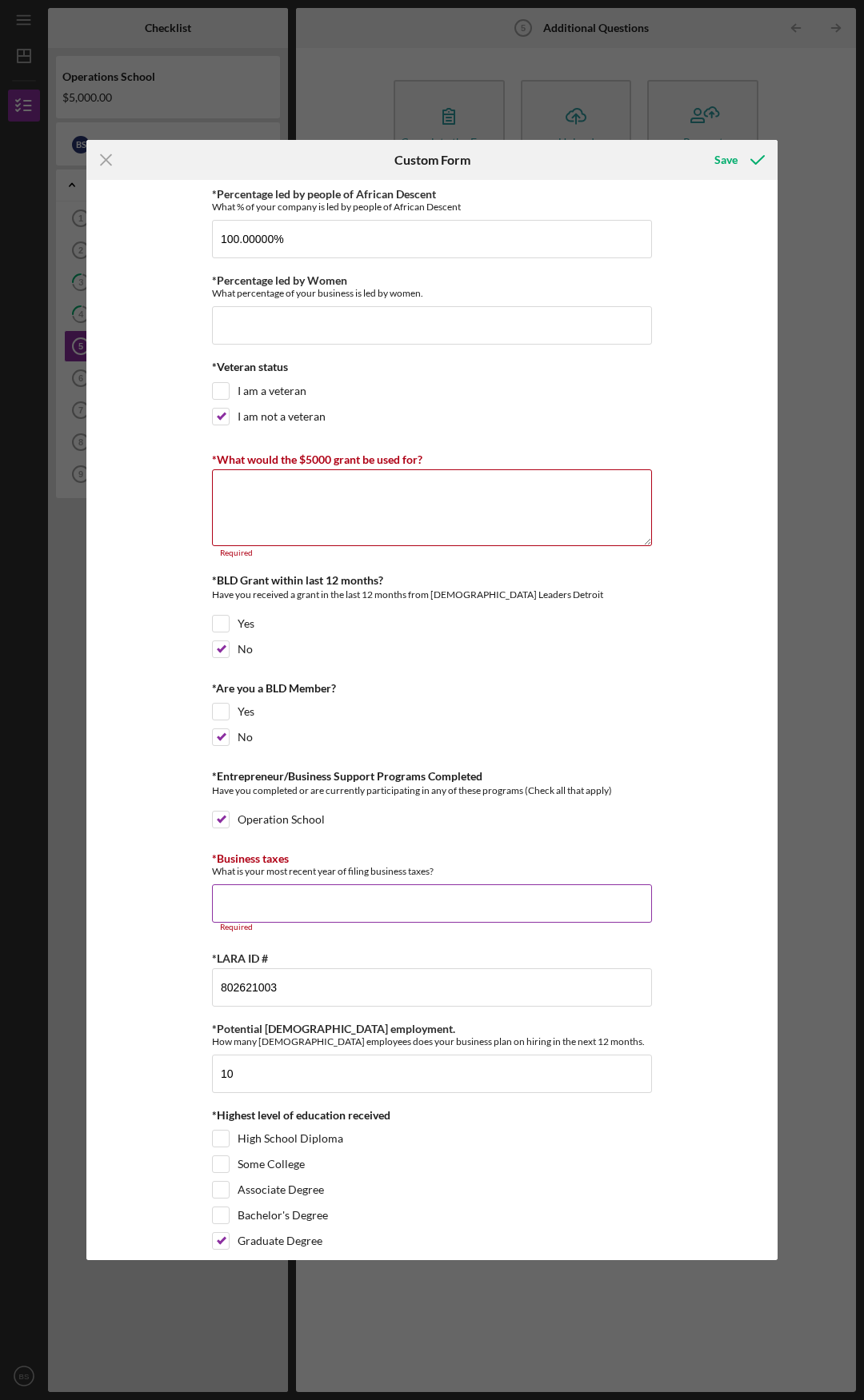
click at [230, 902] on input "*Business taxes" at bounding box center [432, 902] width 440 height 38
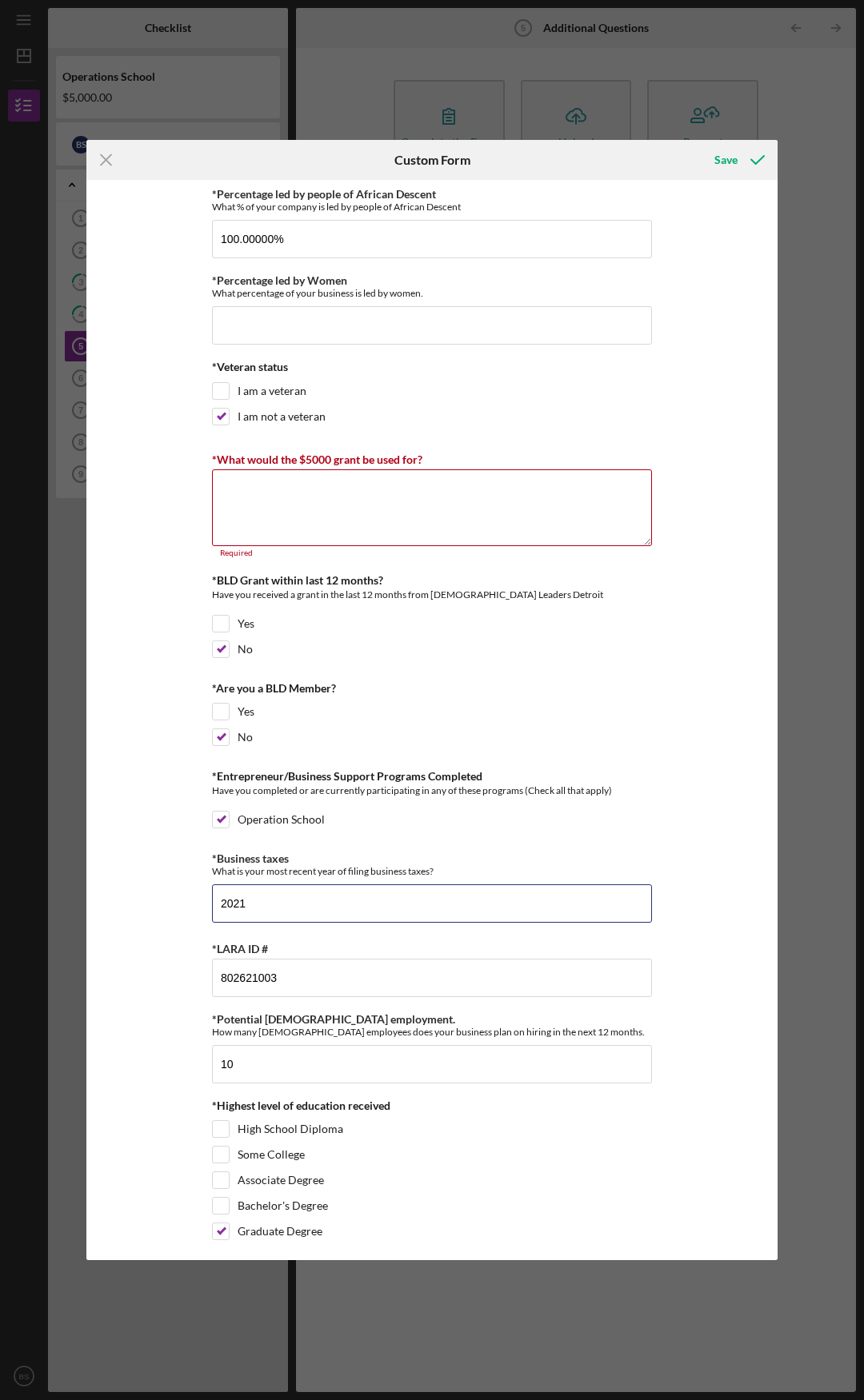
type input "2021"
click at [170, 846] on div "*Percentage led by people of African Descent What % of your company is led by p…" at bounding box center [432, 720] width 691 height 1080
click at [165, 498] on div "*Percentage led by people of African Descent What % of your company is led by p…" at bounding box center [432, 720] width 691 height 1080
click at [277, 517] on textarea "*What would the $5000 grant be used for?" at bounding box center [432, 507] width 440 height 77
click at [424, 461] on div "*What would the $5000 grant be used for?" at bounding box center [432, 459] width 440 height 20
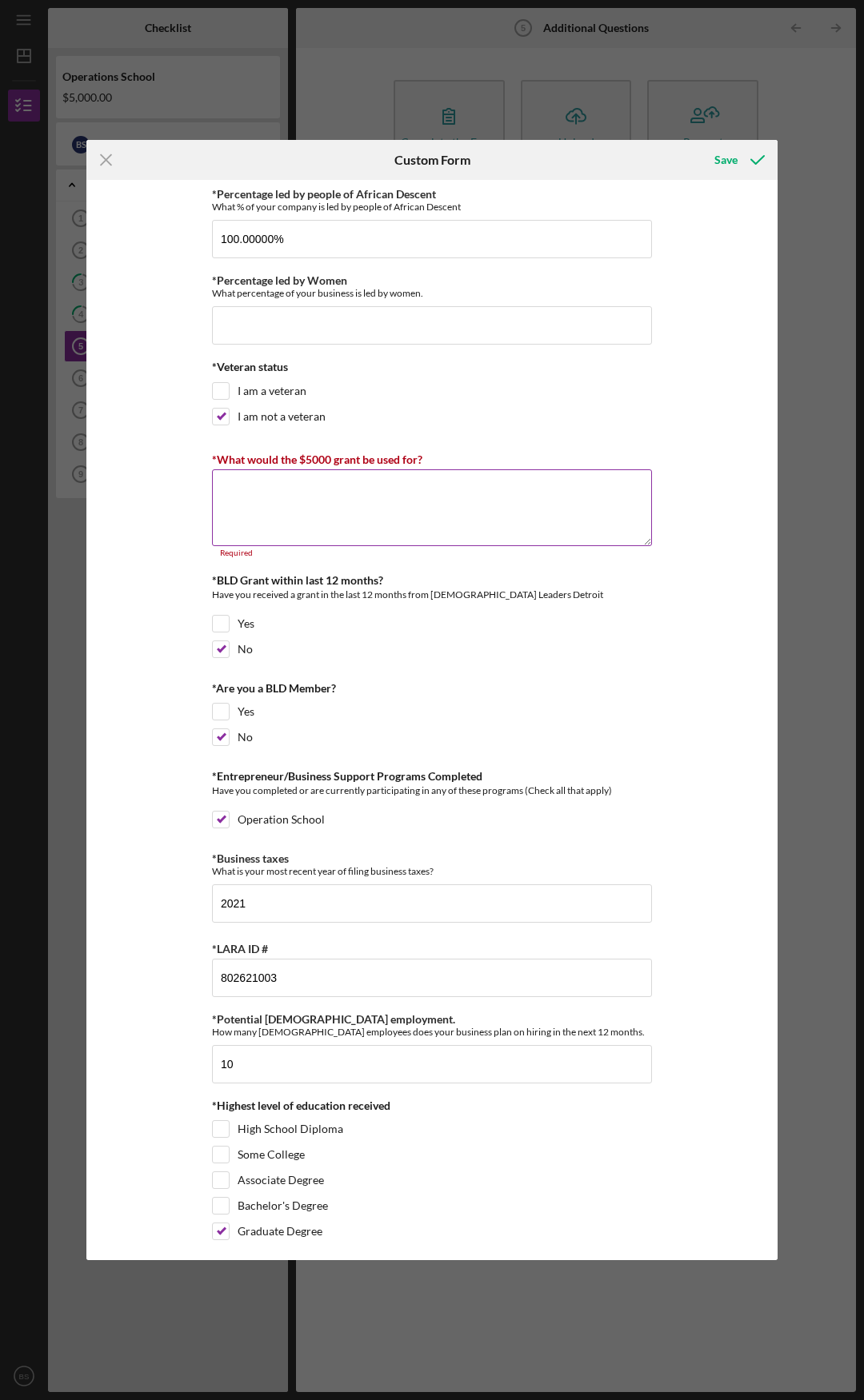
drag, startPoint x: 424, startPoint y: 461, endPoint x: 210, endPoint y: 460, distance: 214.0
click at [212, 460] on div "*What would the $5000 grant be used for?" at bounding box center [432, 459] width 440 height 20
click at [348, 505] on textarea "*What would the $5000 grant be used for?" at bounding box center [432, 507] width 440 height 77
paste textarea "Lor $5,227 ipsum dolor si ametconsectet adipiscin el seddoeiusm tem incididu ut…"
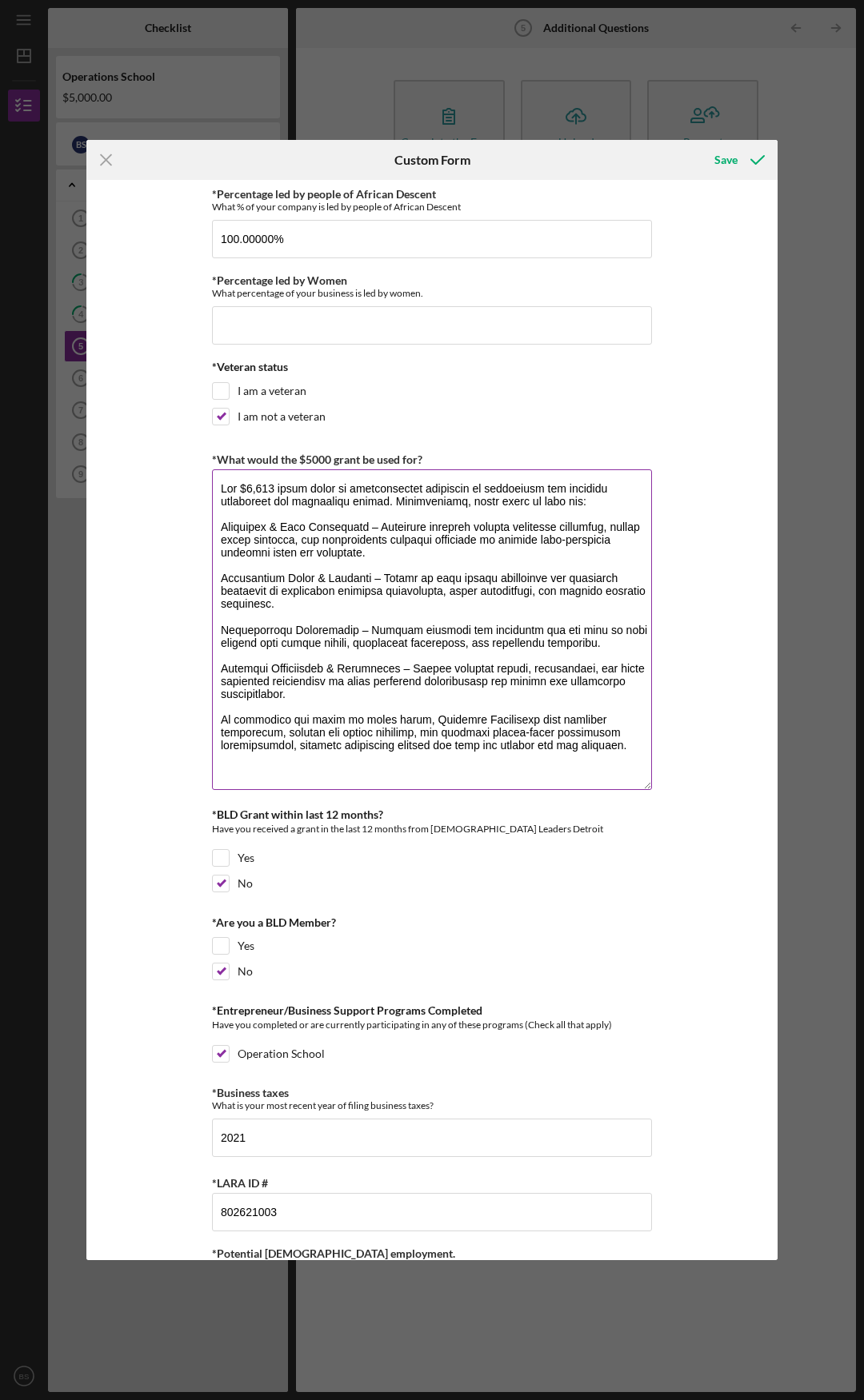
drag, startPoint x: 643, startPoint y: 542, endPoint x: 637, endPoint y: 785, distance: 243.1
click at [637, 785] on textarea "*What would the $5000 grant be used for?" at bounding box center [432, 629] width 440 height 321
type textarea "Lor $5,227 ipsum dolor si ametconsectet adipiscin el seddoeiusm tem incididu ut…"
click at [711, 727] on div "*Percentage led by people of African Descent What % of your company is led by p…" at bounding box center [432, 720] width 691 height 1080
click at [285, 330] on input "*Percentage led by Women" at bounding box center [432, 324] width 440 height 38
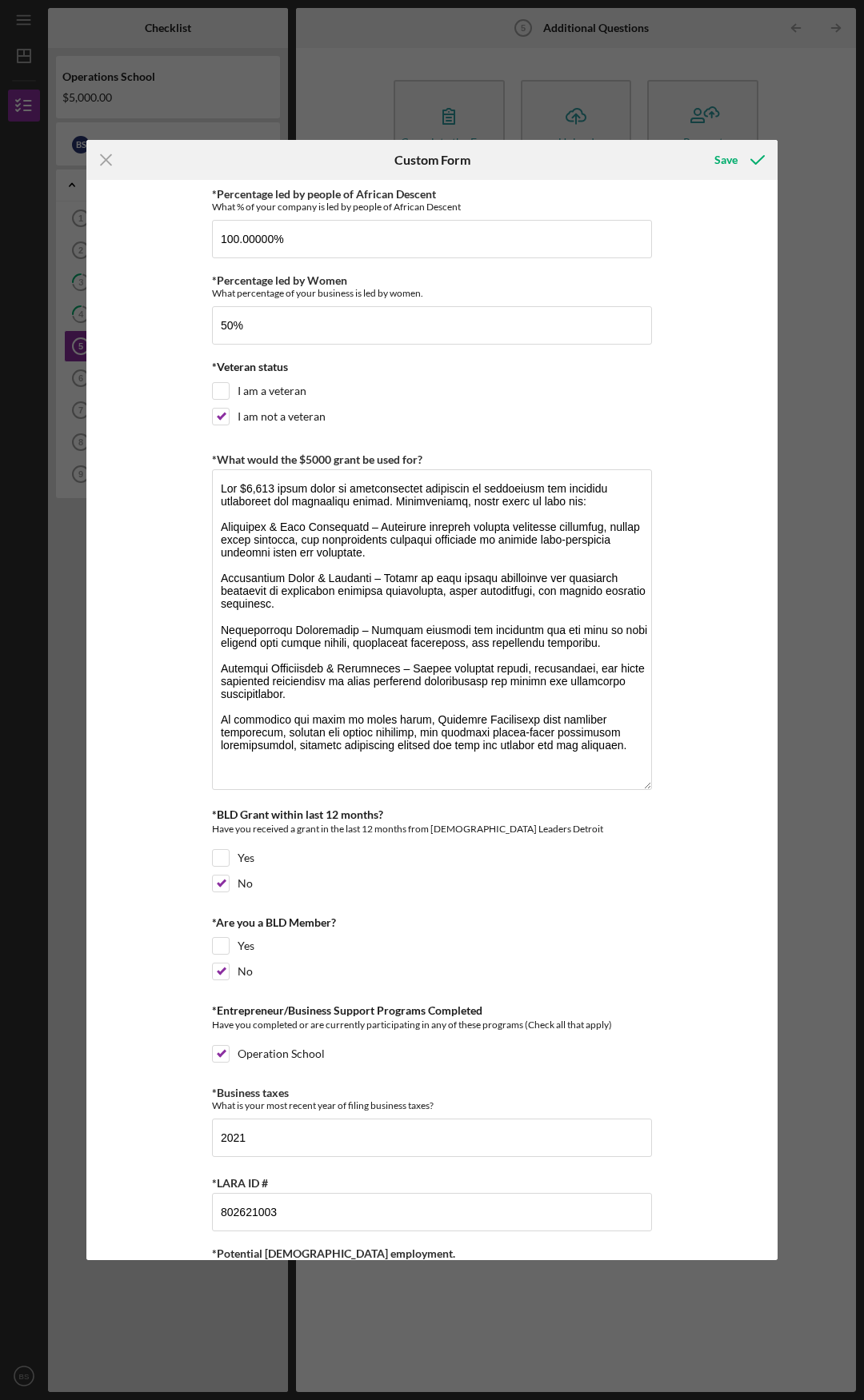
type input "50.00000%"
click at [156, 338] on div "*Percentage led by people of African Descent What % of your company is led by p…" at bounding box center [432, 720] width 691 height 1080
click at [715, 289] on div "*Percentage led by people of African Descent What % of your company is led by p…" at bounding box center [432, 720] width 691 height 1080
click at [721, 157] on div "Save" at bounding box center [726, 160] width 23 height 32
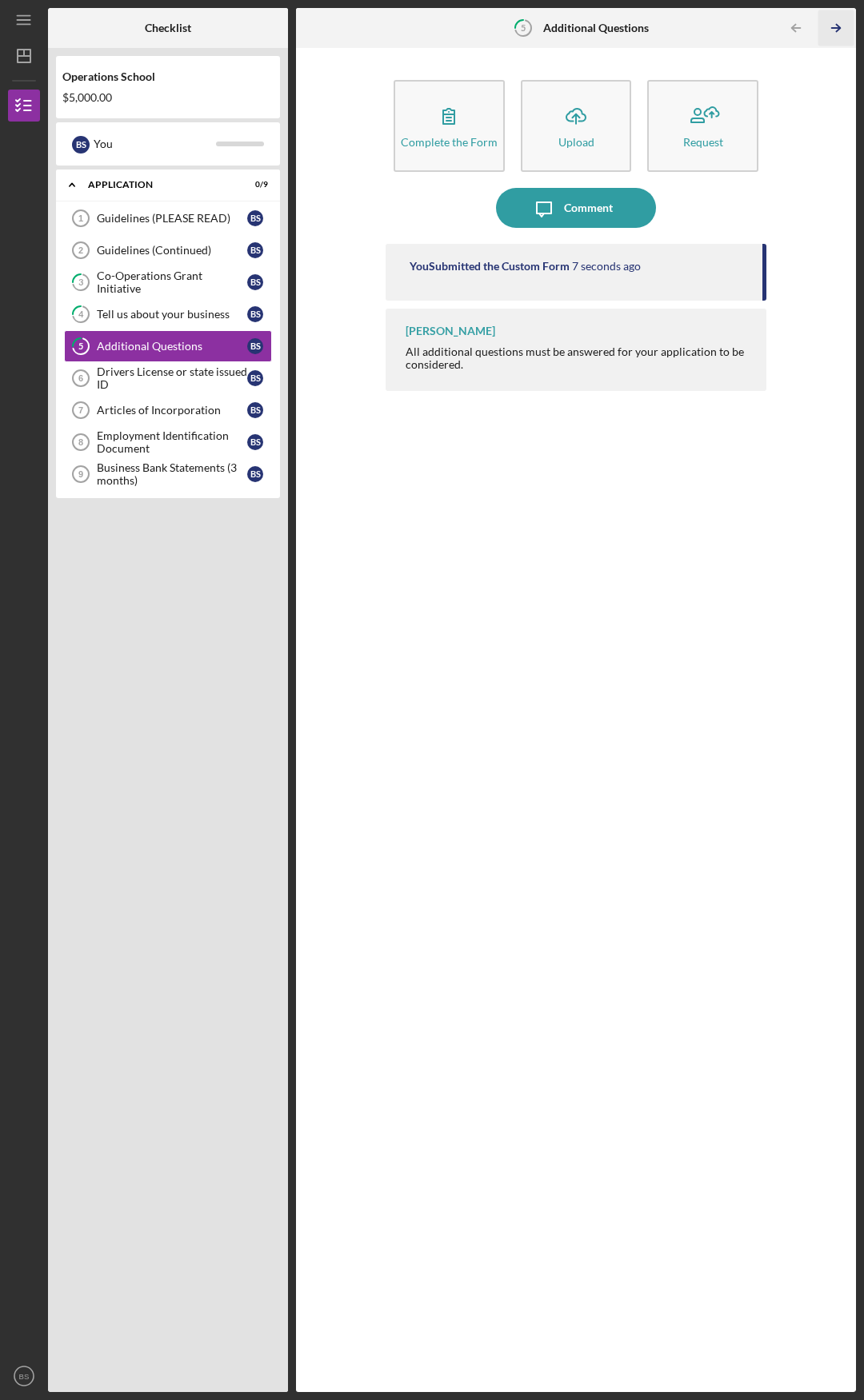
click at [838, 24] on icon "Icon/Table Pagination Arrow" at bounding box center [835, 28] width 36 height 36
